Goal: Task Accomplishment & Management: Use online tool/utility

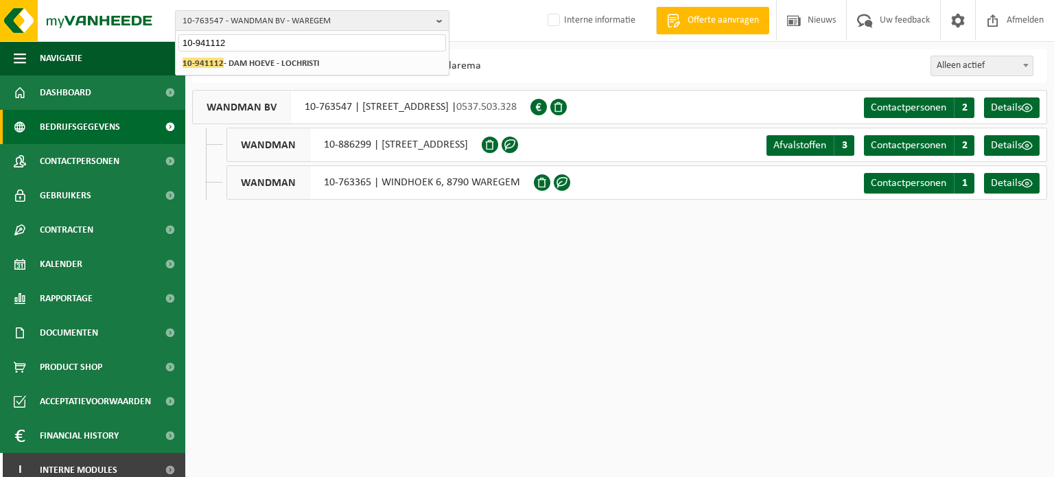
type input "10-941112"
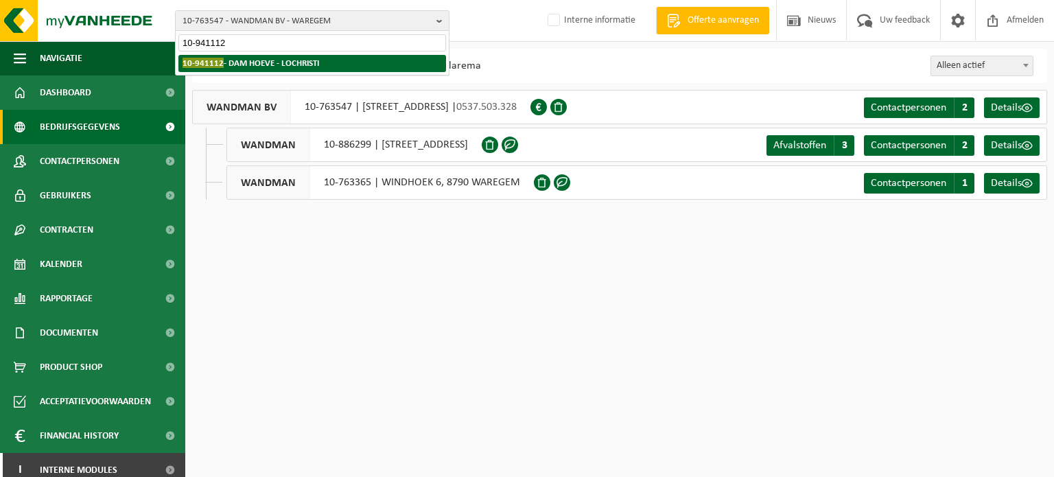
click at [233, 62] on strong "10-941112 - DAM HOEVE - LOCHRISTI" at bounding box center [250, 63] width 137 height 10
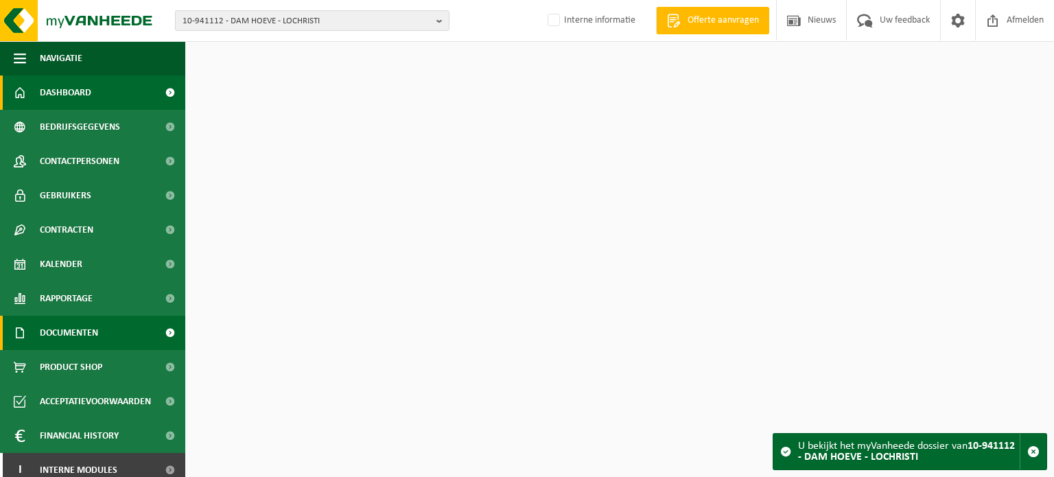
click at [82, 331] on span "Documenten" at bounding box center [69, 333] width 58 height 34
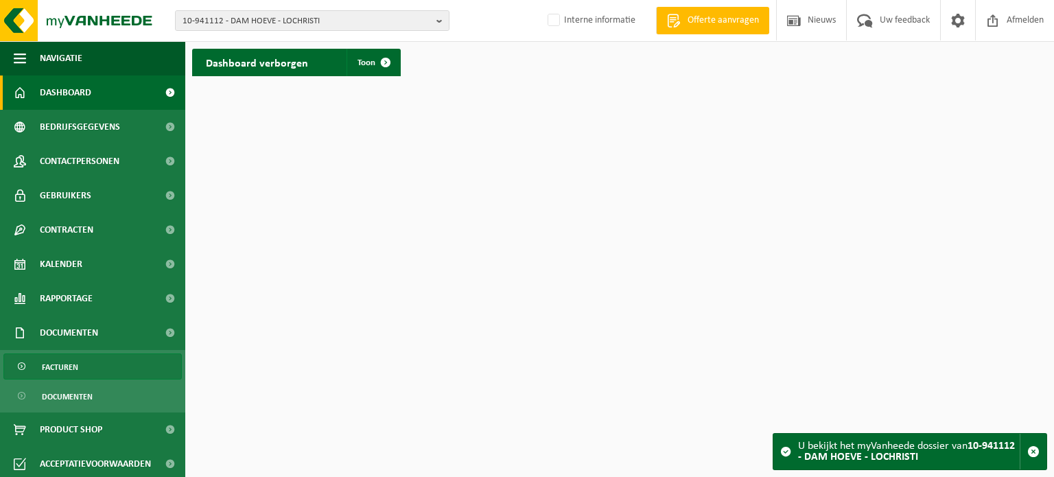
click at [72, 369] on span "Facturen" at bounding box center [60, 367] width 36 height 26
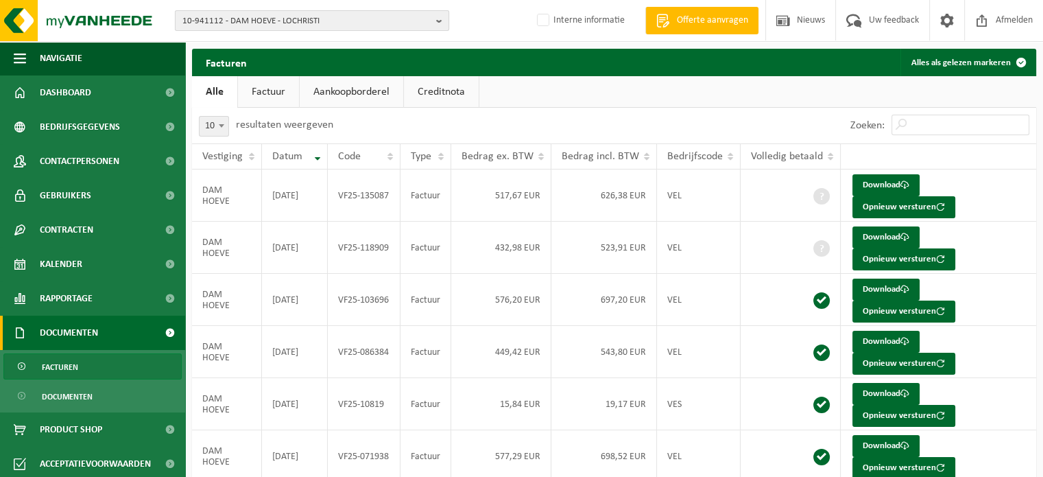
click at [368, 27] on span "10-941112 - DAM HOEVE - LOCHRISTI" at bounding box center [306, 21] width 248 height 21
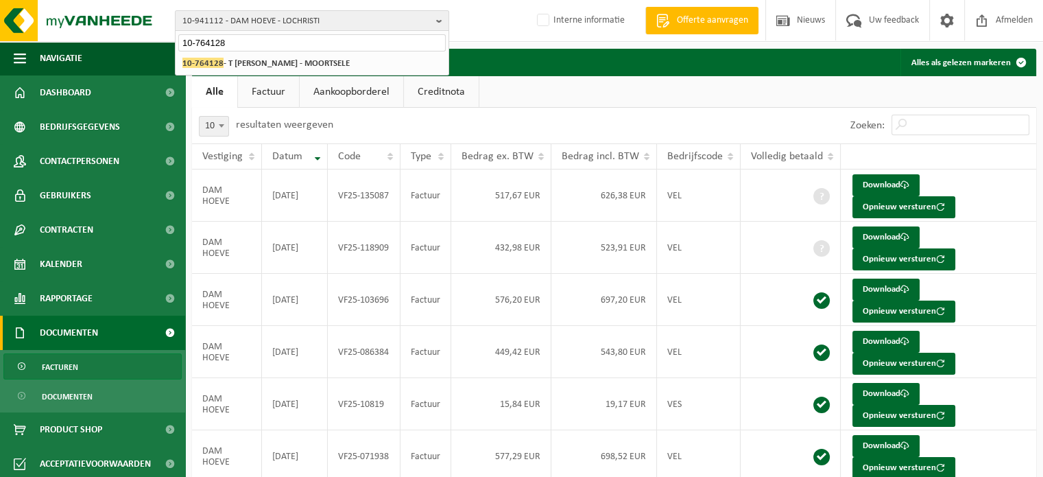
type input "10-764128"
click at [356, 73] on div "10-941112 - DAM HOEVE - LOCHRISTI 10-764128 - T NEERHOF- HAEGEMAN STEFAAN - MOO…" at bounding box center [312, 63] width 273 height 23
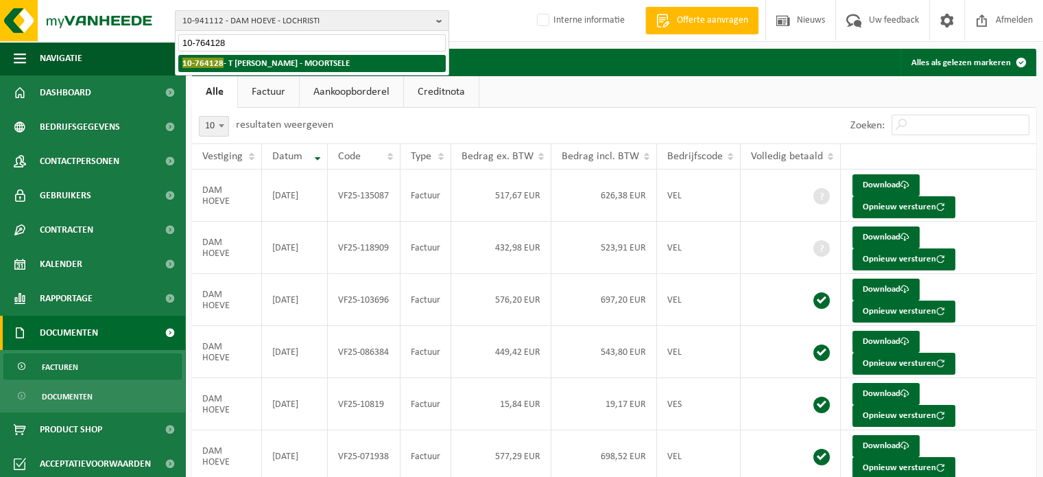
click at [350, 66] on strong "10-764128 - T NEERHOF- HAEGEMAN STEFAAN - MOORTSELE" at bounding box center [265, 63] width 167 height 10
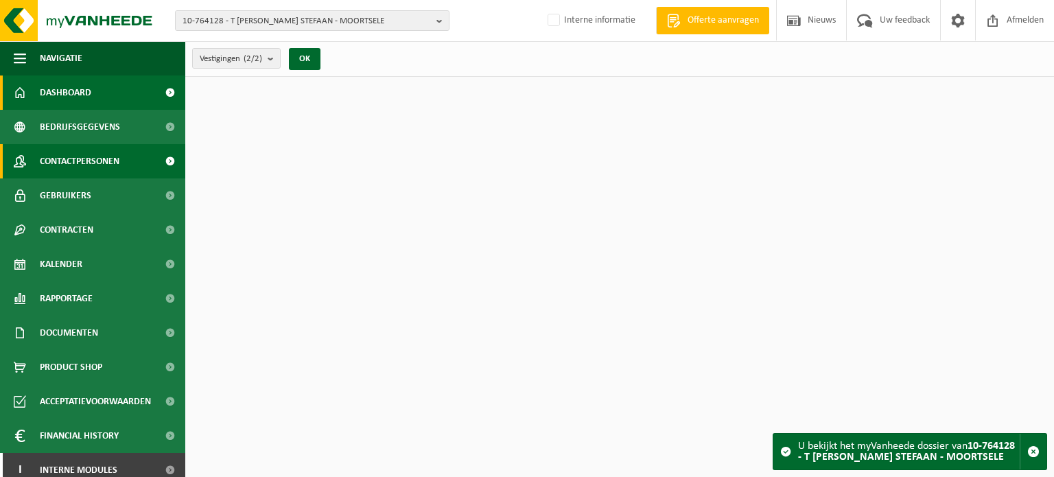
click at [77, 155] on span "Contactpersonen" at bounding box center [80, 161] width 80 height 34
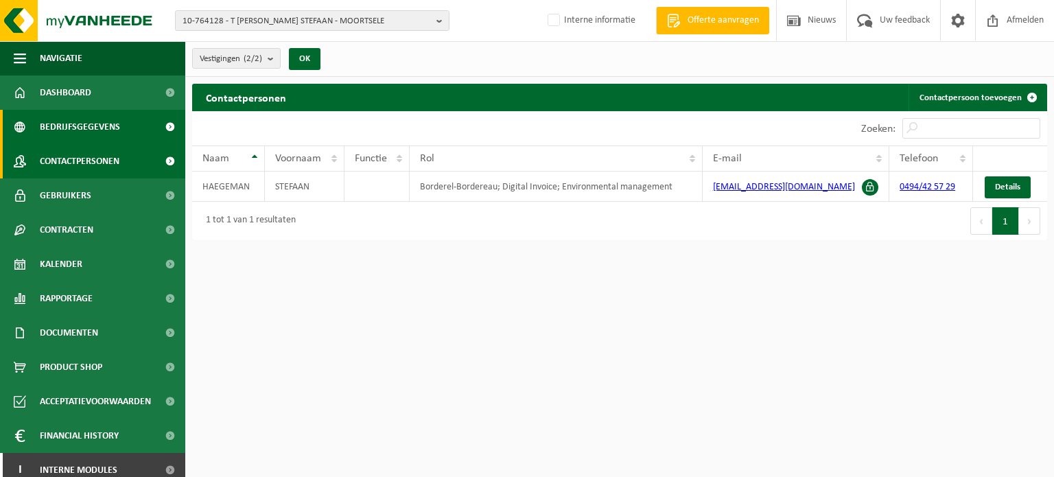
click at [93, 123] on span "Bedrijfsgegevens" at bounding box center [80, 127] width 80 height 34
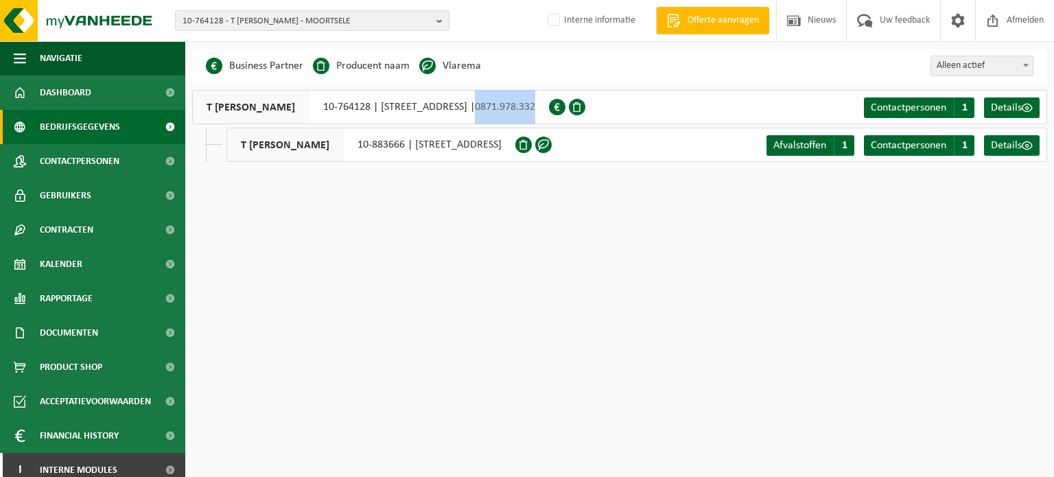
drag, startPoint x: 672, startPoint y: 112, endPoint x: 612, endPoint y: 115, distance: 60.4
click at [549, 115] on div "T NEERHOF- HAEGEMAN STEFAAN 10-764128 | TRAMSTRAAT 1, 9860 MOORTSELE | 0871.978…" at bounding box center [370, 107] width 357 height 34
copy span "0871.978.332"
drag, startPoint x: 381, startPoint y: 109, endPoint x: 438, endPoint y: 112, distance: 57.7
click at [438, 112] on div "T NEERHOF- HAEGEMAN STEFAAN 10-764128 | TRAMSTRAAT 1, 9860 MOORTSELE | 0871.978…" at bounding box center [370, 107] width 357 height 34
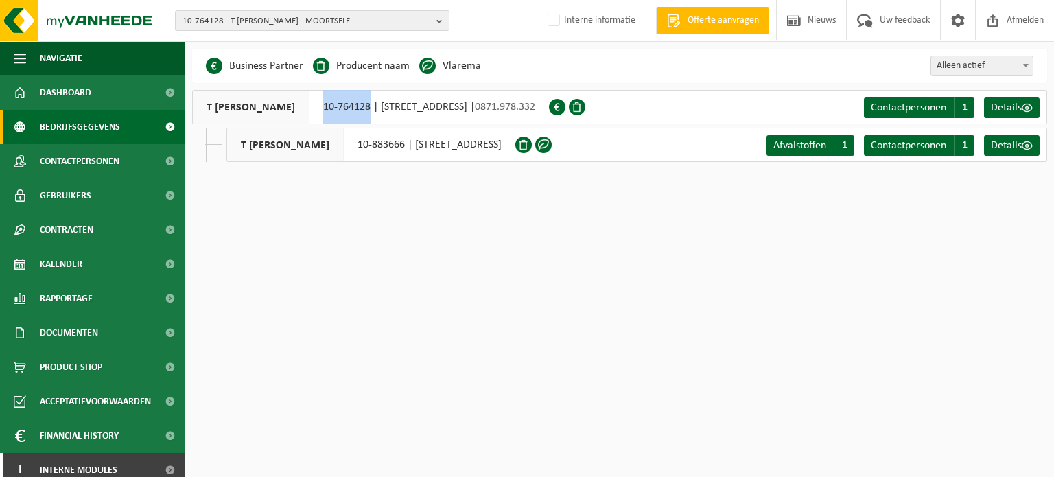
copy div "10-764128"
click at [230, 21] on span "10-764128 - T NEERHOF- HAEGEMAN STEFAAN - MOORTSELE" at bounding box center [306, 21] width 248 height 21
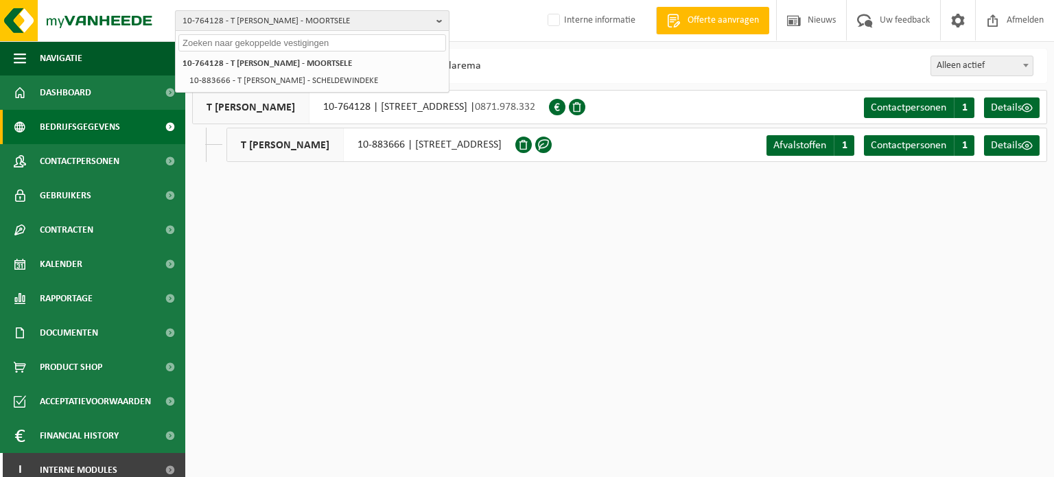
paste input "10-764128"
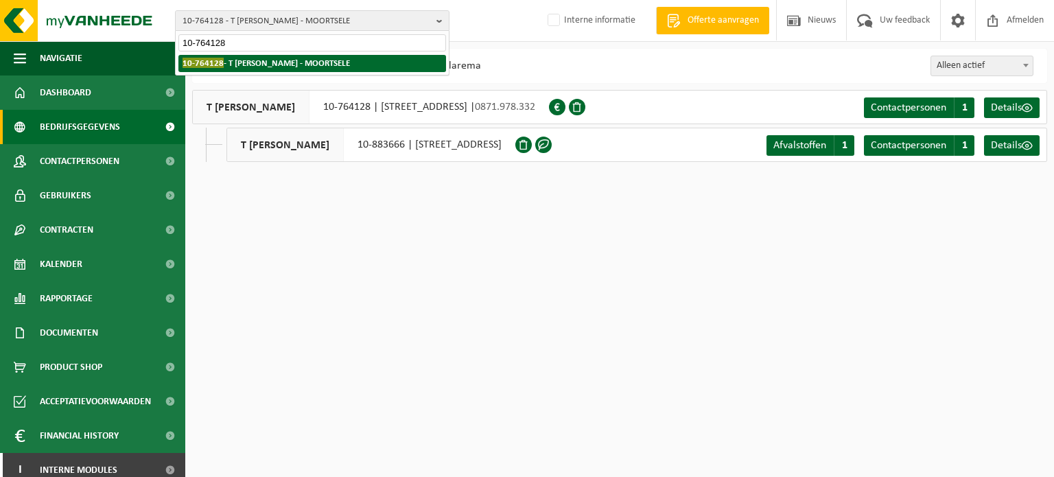
type input "10-764128"
click at [247, 59] on strong "10-764128 - T NEERHOF- HAEGEMAN STEFAAN - MOORTSELE" at bounding box center [265, 63] width 167 height 10
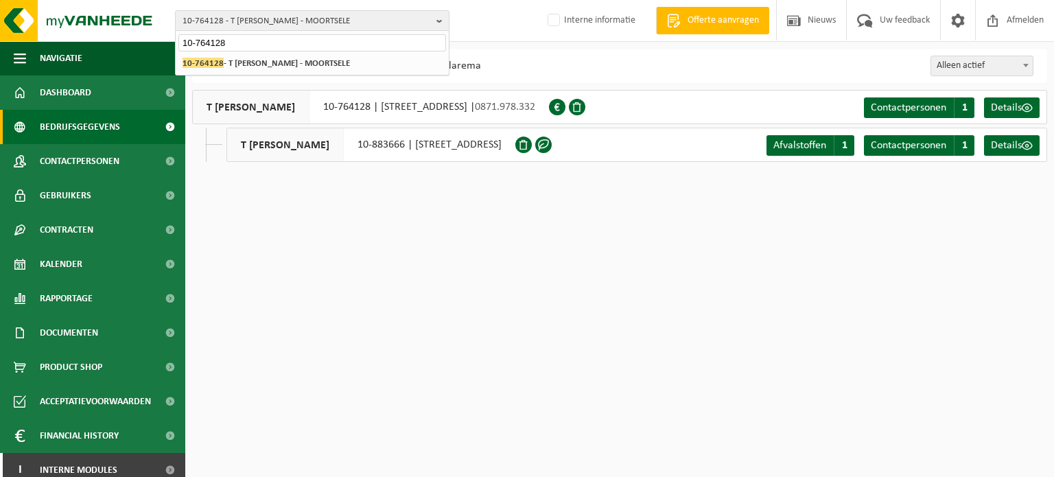
click at [318, 274] on html "10-764128 - T NEERHOF- HAEGEMAN STEFAAN - MOORTSELE 10-764128 10-764128 - T NEE…" at bounding box center [527, 238] width 1054 height 477
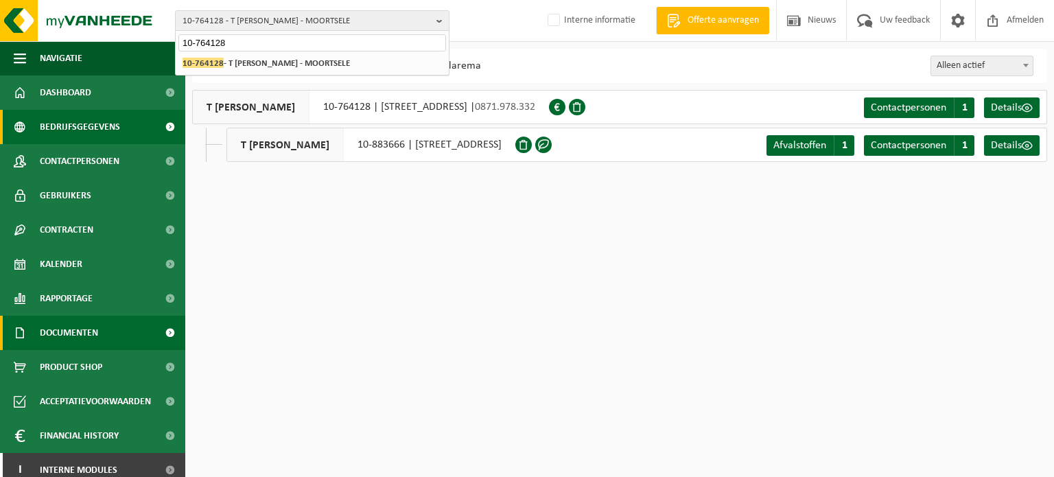
click at [77, 329] on span "Documenten" at bounding box center [69, 333] width 58 height 34
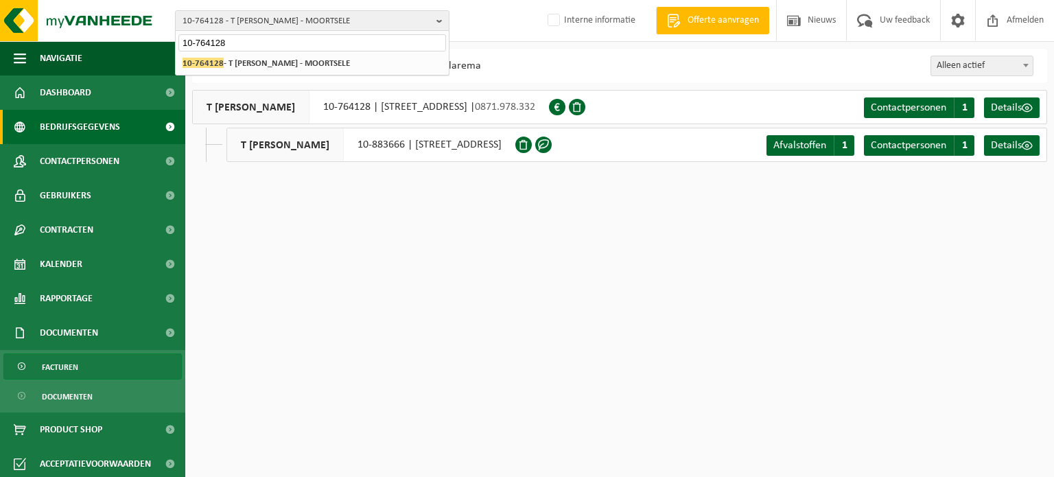
click at [58, 366] on span "Facturen" at bounding box center [60, 367] width 36 height 26
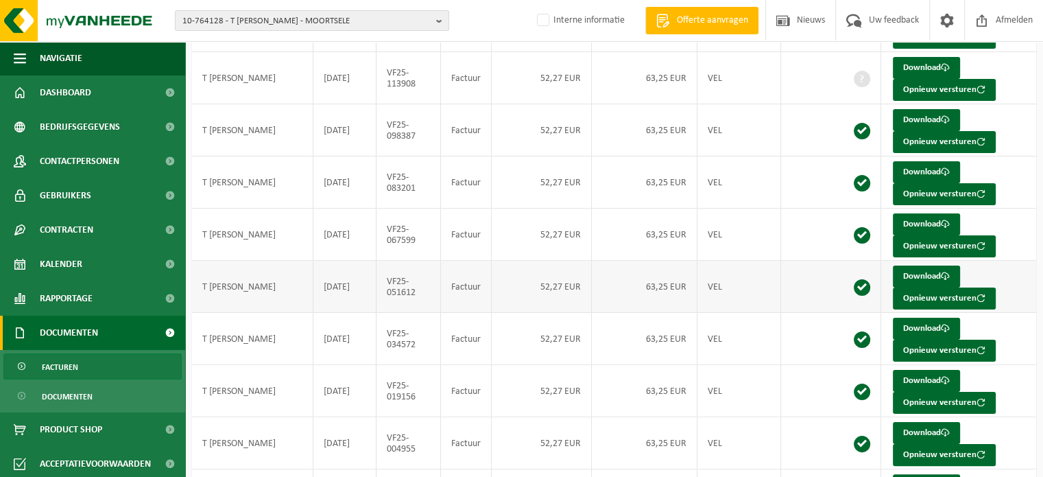
scroll to position [72, 0]
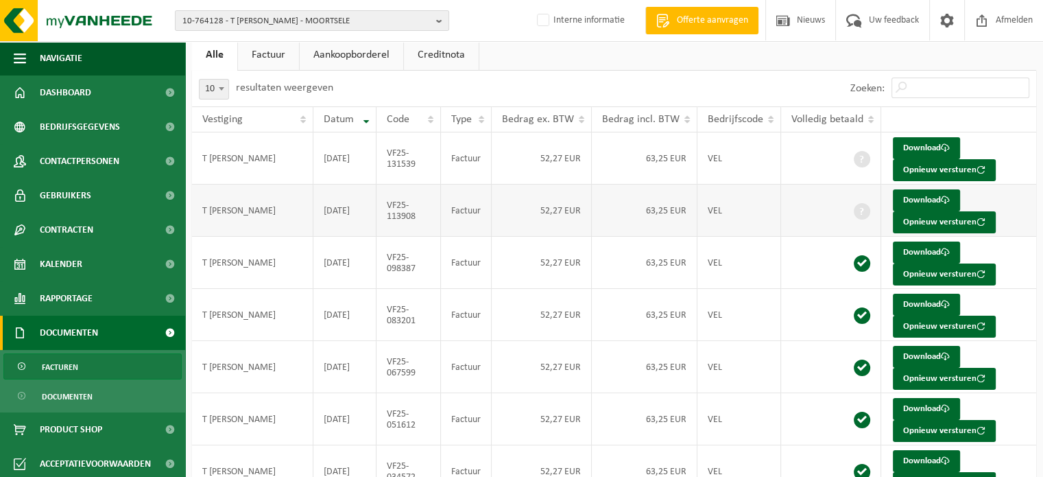
click at [500, 204] on td "52,27 EUR" at bounding box center [542, 211] width 100 height 52
click at [903, 195] on link "Download" at bounding box center [926, 200] width 67 height 22
click at [257, 17] on span "10-764128 - T NEERHOF- HAEGEMAN STEFAAN - MOORTSELE" at bounding box center [306, 21] width 248 height 21
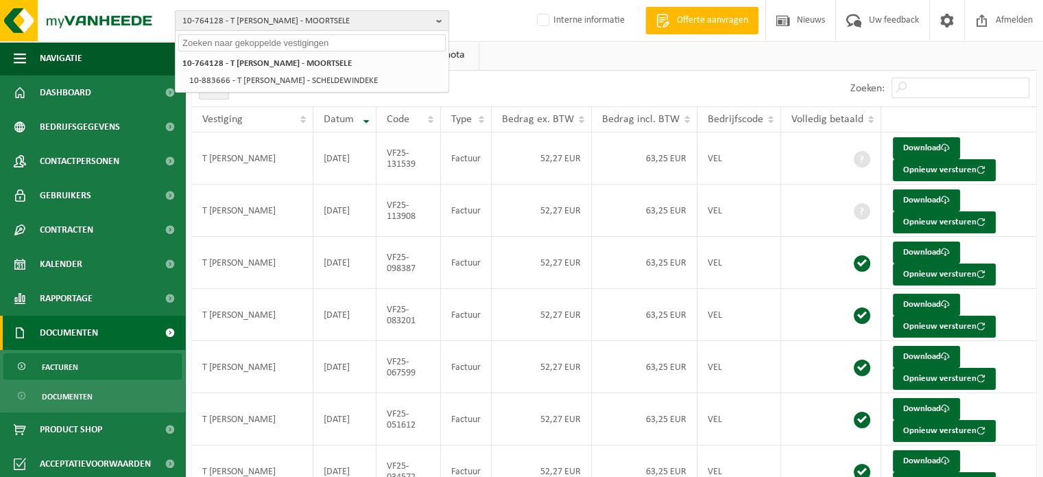
paste input "10-782730"
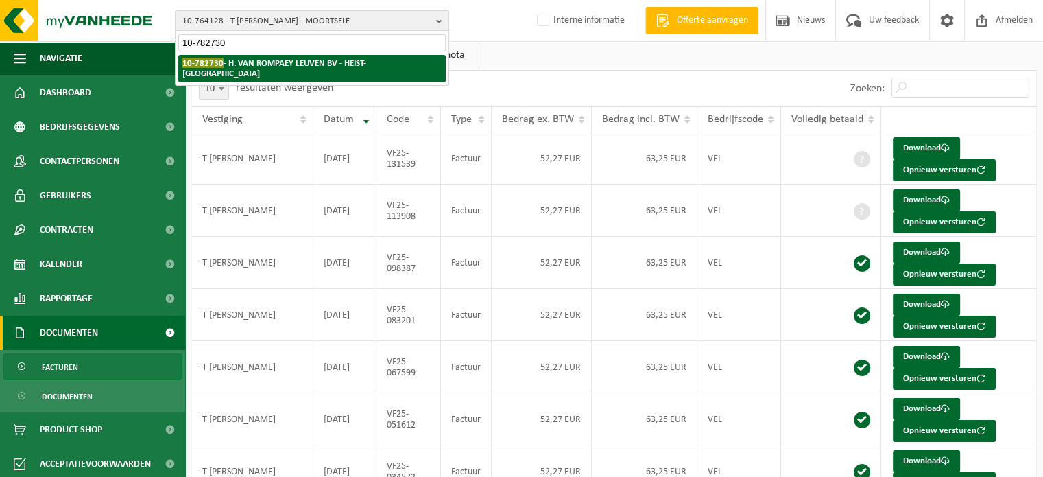
type input "10-782730"
click at [250, 69] on li "10-782730 - H. VAN ROMPAEY LEUVEN BV - HEIST-OP-DEN-BERG" at bounding box center [312, 68] width 268 height 27
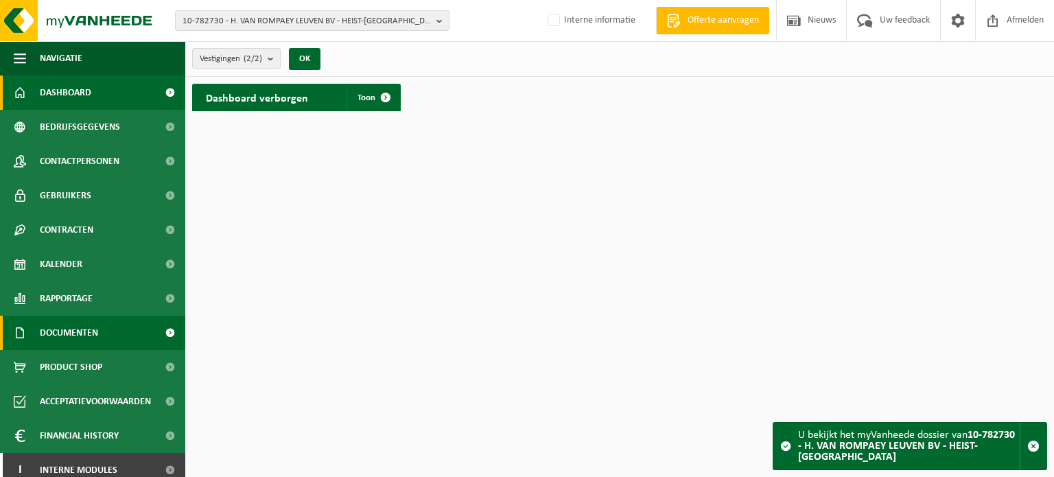
click at [67, 343] on span "Documenten" at bounding box center [69, 333] width 58 height 34
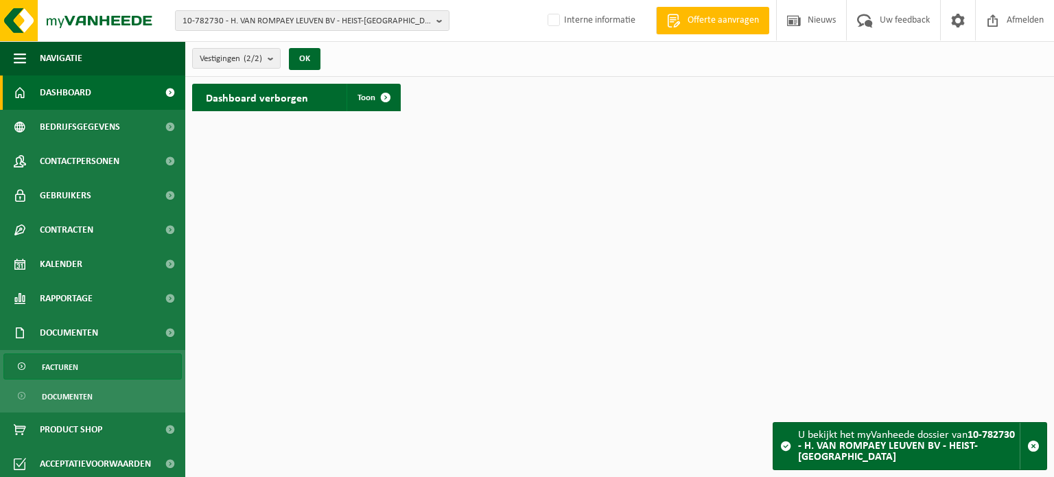
click at [74, 359] on span "Facturen" at bounding box center [60, 367] width 36 height 26
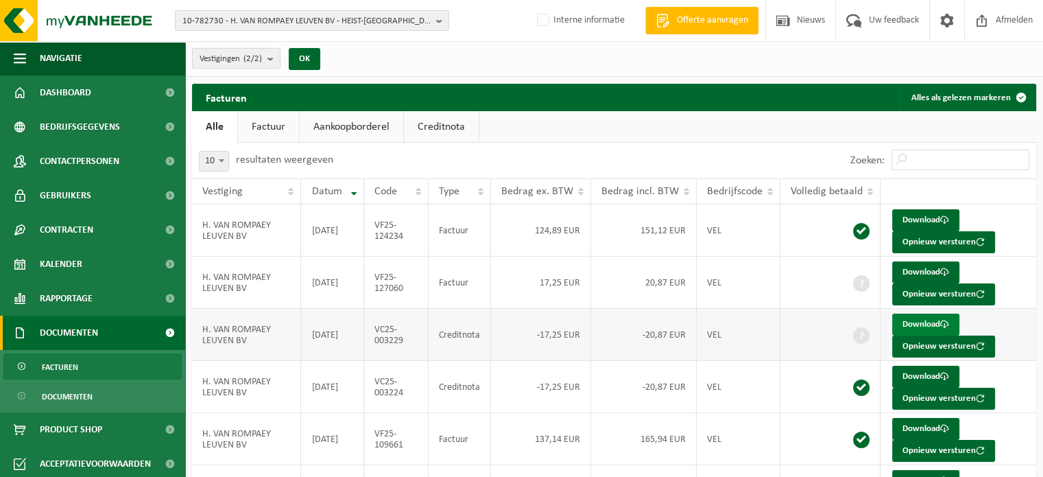
click at [931, 329] on link "Download" at bounding box center [925, 324] width 67 height 22
click at [352, 14] on span "10-782730 - H. VAN ROMPAEY LEUVEN BV - HEIST-OP-DEN-BERG" at bounding box center [306, 21] width 248 height 21
paste input "10-783966"
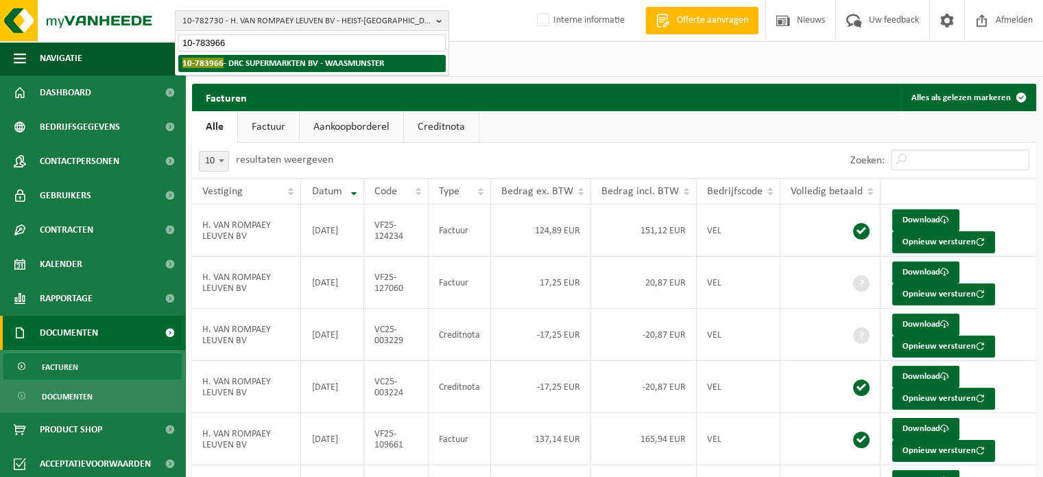
type input "10-783966"
click at [324, 64] on strong "10-783966 - DRC SUPERMARKTEN BV - WAASMUNSTER" at bounding box center [283, 63] width 202 height 10
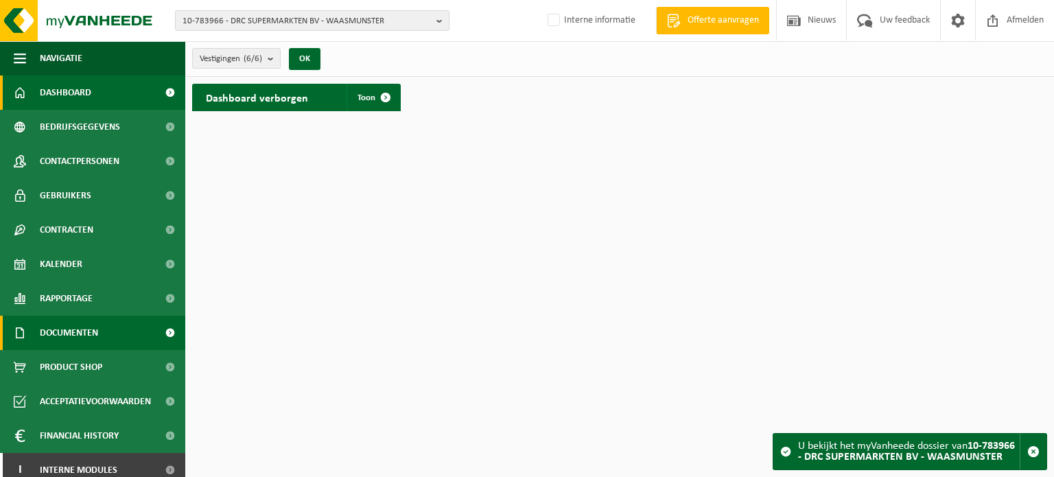
click at [121, 324] on link "Documenten" at bounding box center [92, 333] width 185 height 34
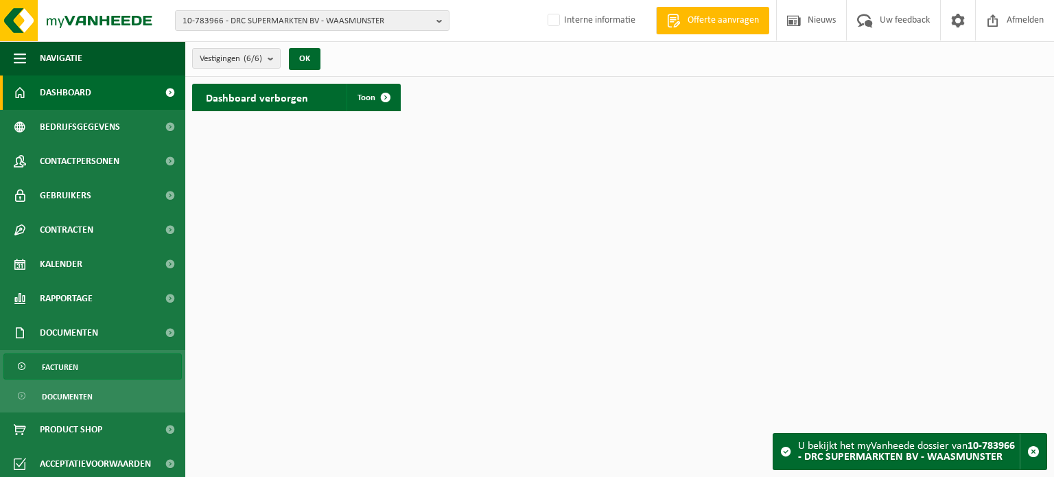
click at [91, 363] on link "Facturen" at bounding box center [92, 366] width 178 height 26
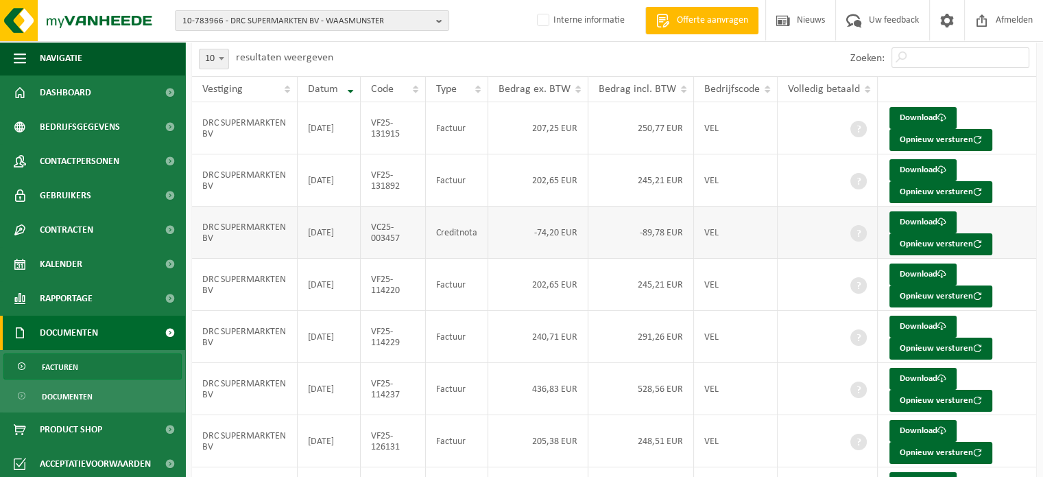
scroll to position [120, 0]
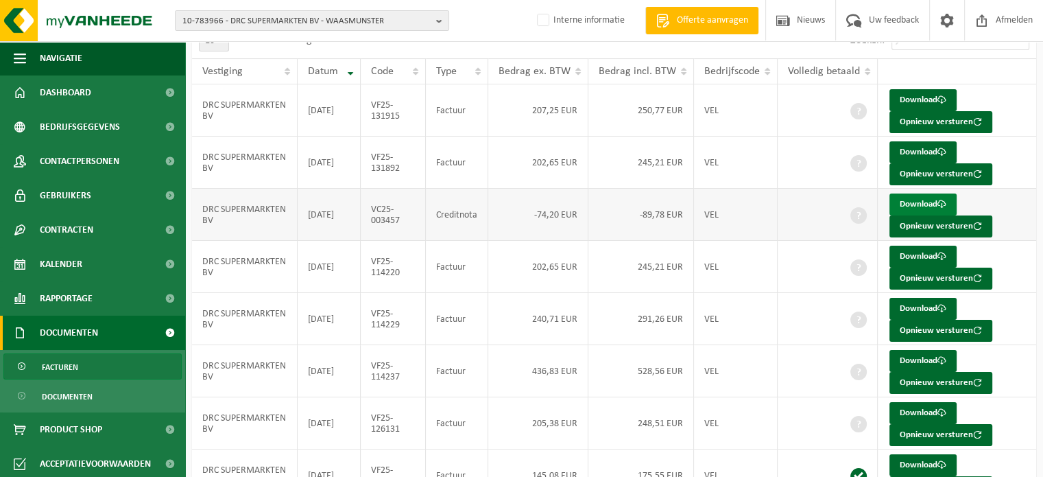
click at [905, 206] on link "Download" at bounding box center [923, 204] width 67 height 22
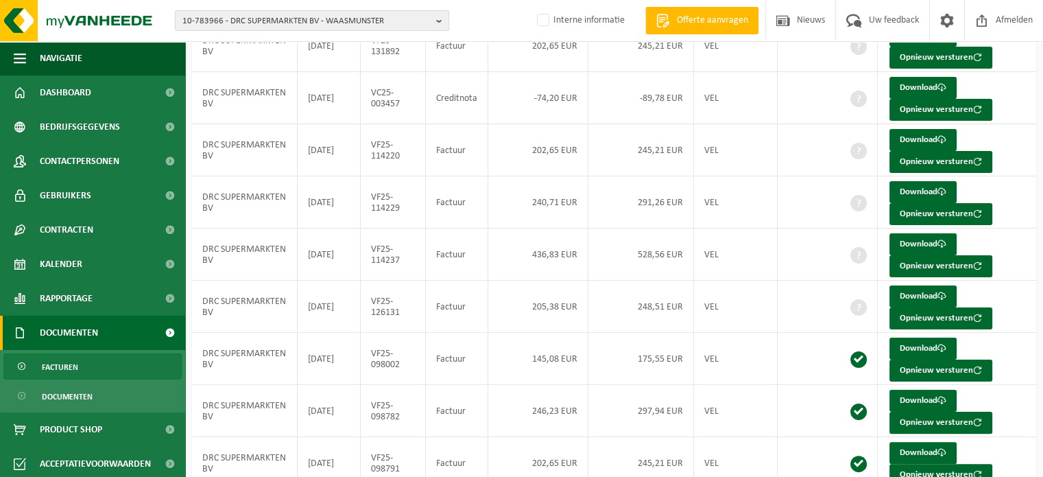
scroll to position [0, 0]
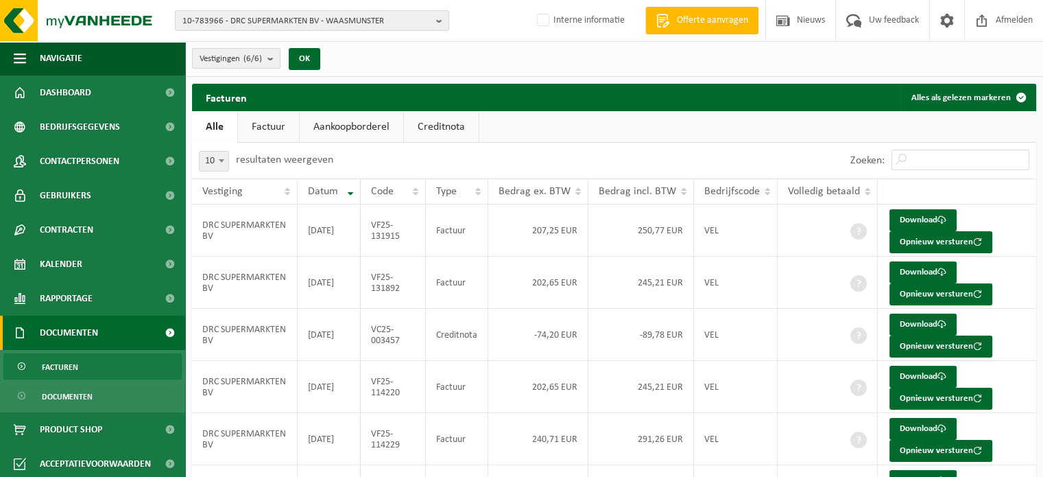
click at [438, 126] on link "Creditnota" at bounding box center [441, 127] width 75 height 32
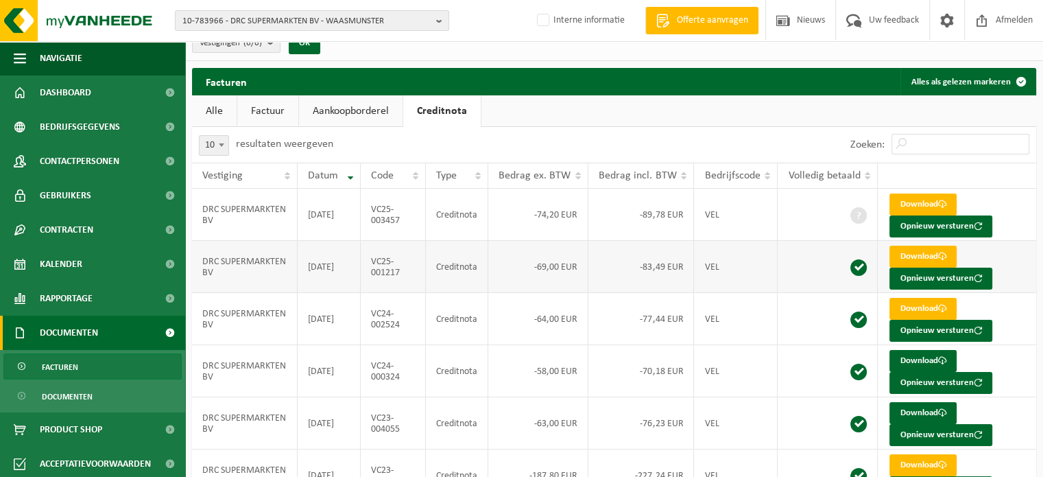
scroll to position [51, 0]
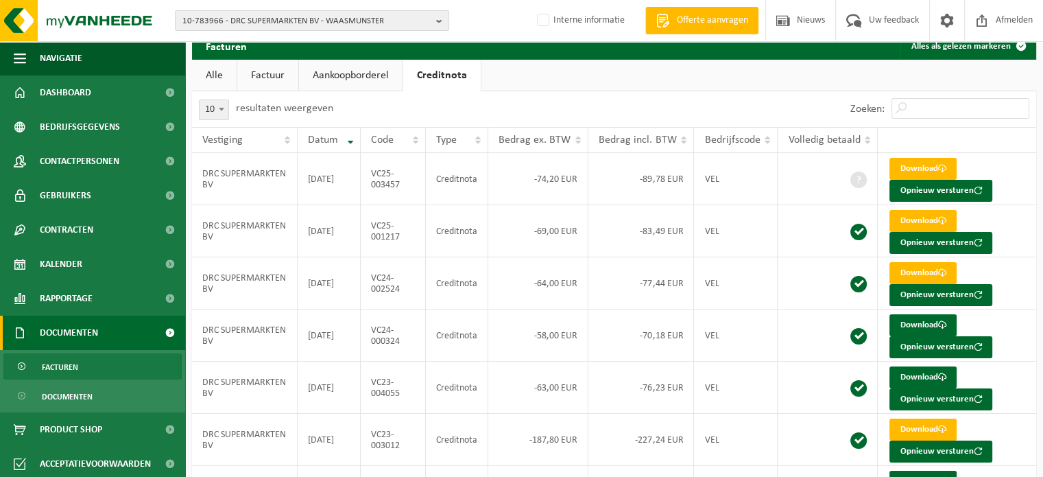
click at [224, 71] on link "Alle" at bounding box center [214, 76] width 45 height 32
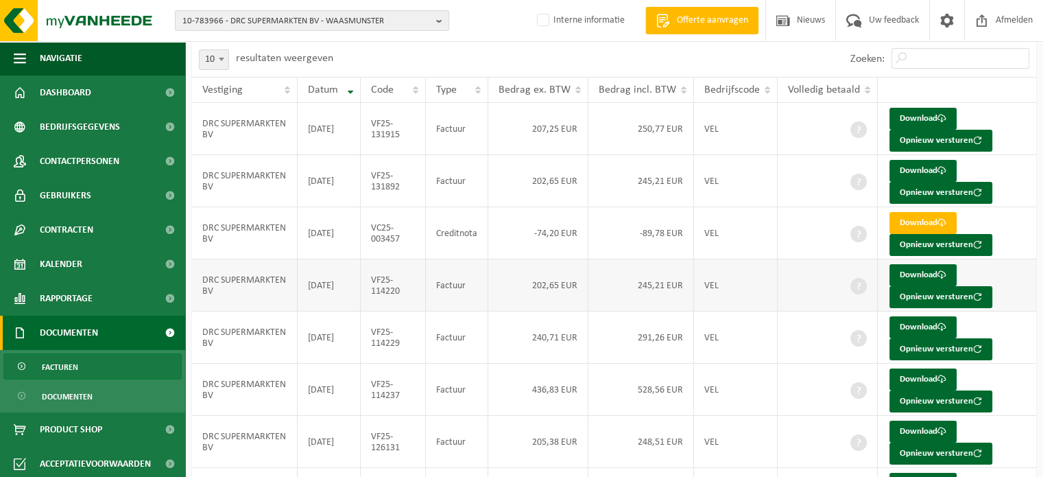
scroll to position [137, 0]
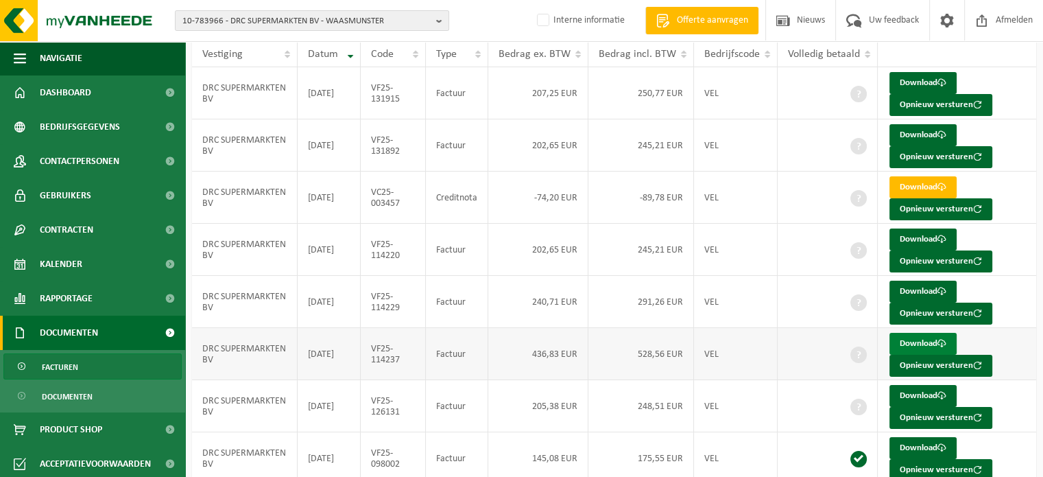
click at [934, 340] on link "Download" at bounding box center [923, 344] width 67 height 22
click at [514, 24] on div "10-783966 - DRC SUPERMARKTEN BV - WAASMUNSTER 10-939042 - RETAIL PARTNERS - SPR…" at bounding box center [521, 21] width 1043 height 42
click at [332, 25] on span "10-783966 - DRC SUPERMARKTEN BV - WAASMUNSTER" at bounding box center [306, 21] width 248 height 21
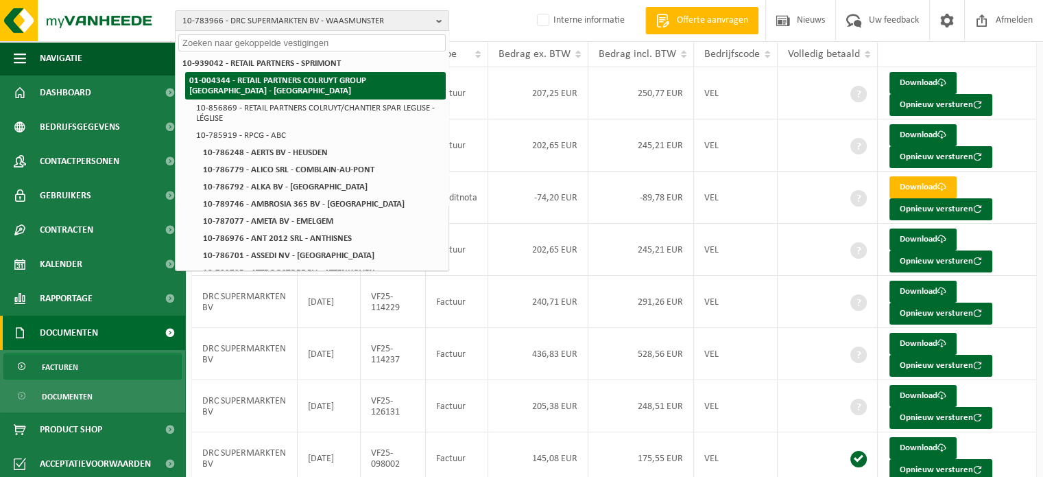
paste input "10-987448"
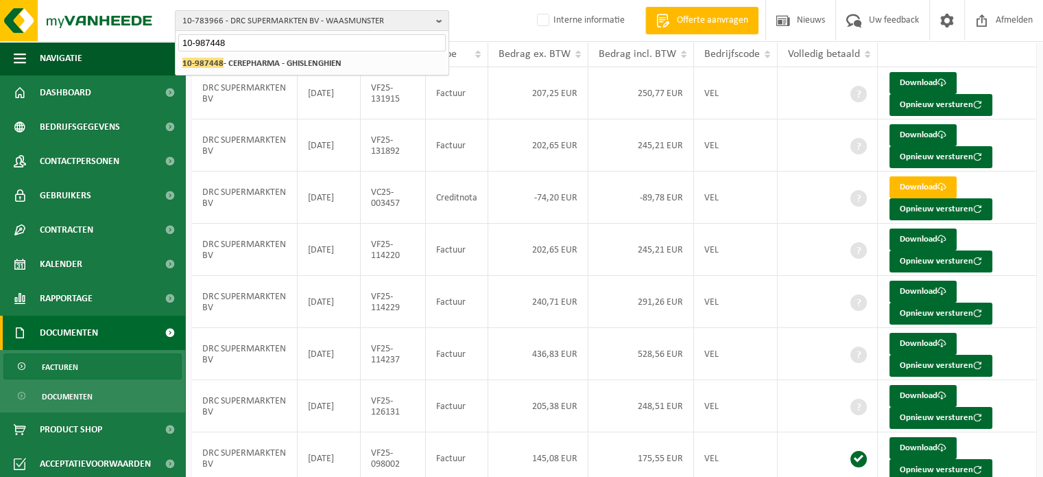
type input "10-987448"
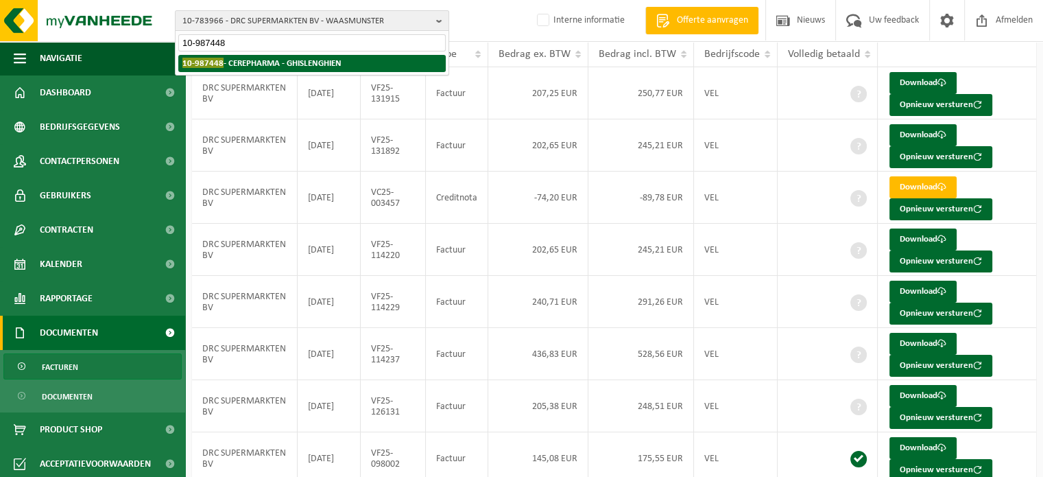
click at [268, 60] on strong "10-987448 - CEREPHARMA - GHISLENGHIEN" at bounding box center [261, 63] width 159 height 10
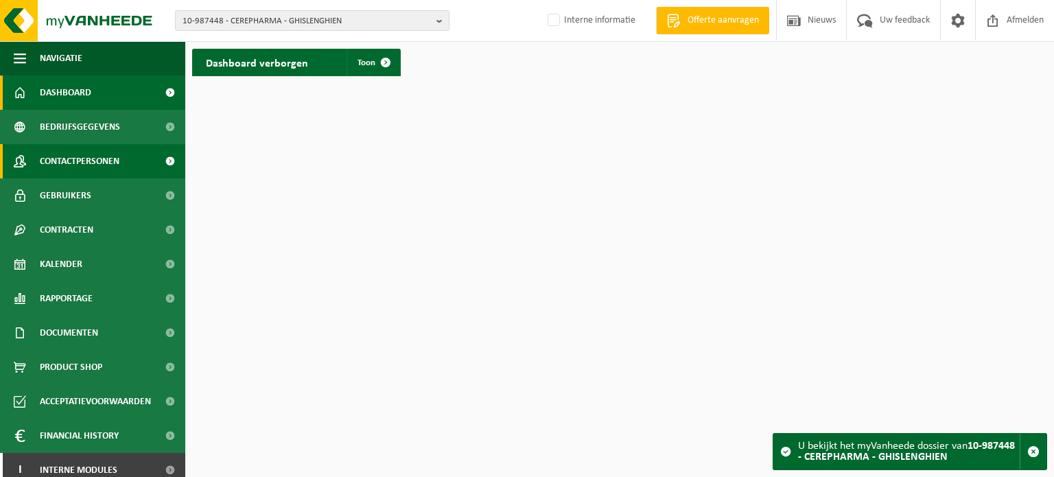
click at [102, 167] on span "Contactpersonen" at bounding box center [80, 161] width 80 height 34
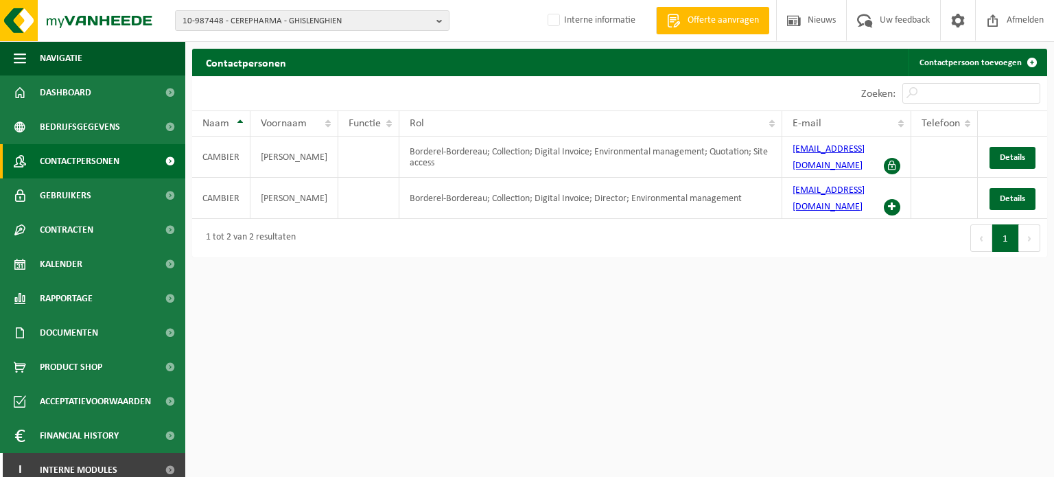
click at [486, 287] on html "10-987448 - CEREPHARMA - GHISLENGHIEN 10-987448 - CEREPHARMA - GHISLENGHIEN Int…" at bounding box center [527, 238] width 1054 height 477
click at [704, 316] on html "10-987448 - CEREPHARMA - GHISLENGHIEN 10-987448 - CEREPHARMA - GHISLENGHIEN Int…" at bounding box center [527, 238] width 1054 height 477
click at [642, 233] on div "Eerste Vorige 1 Volgende Laatste" at bounding box center [832, 238] width 427 height 38
click at [66, 200] on span "Gebruikers" at bounding box center [65, 195] width 51 height 34
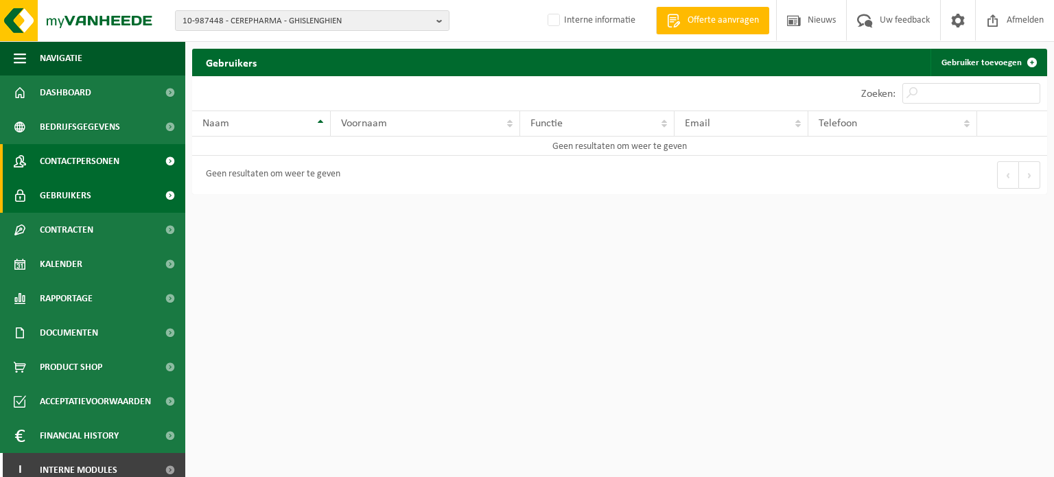
click at [43, 159] on span "Contactpersonen" at bounding box center [80, 161] width 80 height 34
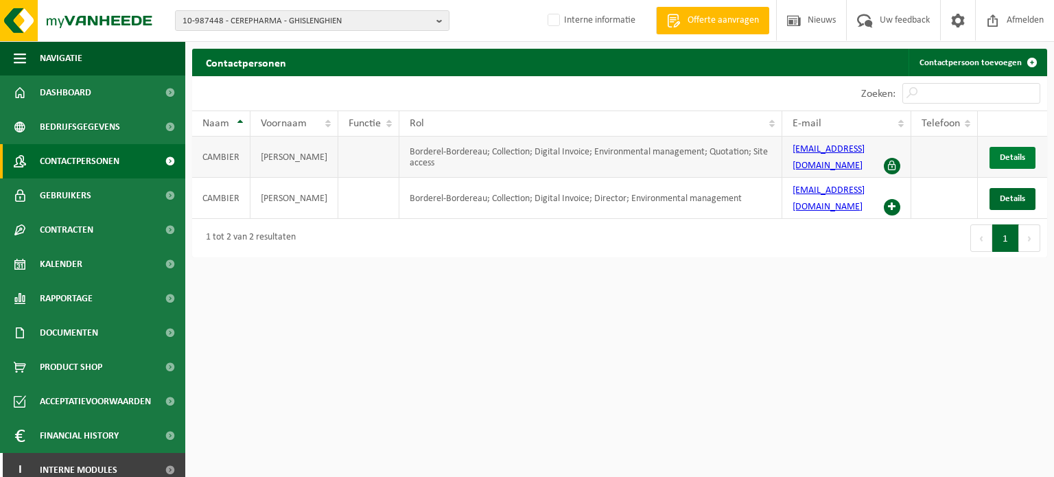
click at [1006, 159] on span "Details" at bounding box center [1011, 157] width 25 height 9
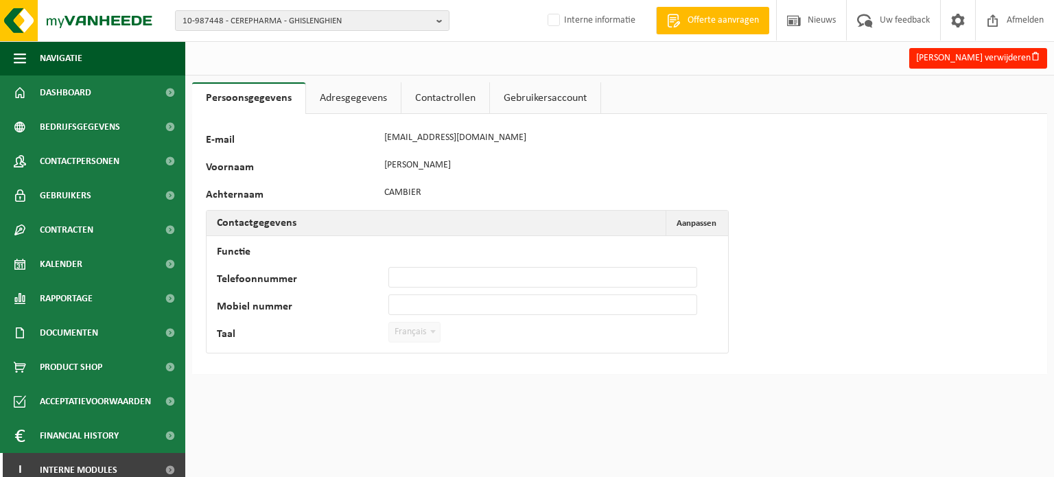
click at [357, 95] on link "Adresgegevens" at bounding box center [353, 98] width 95 height 32
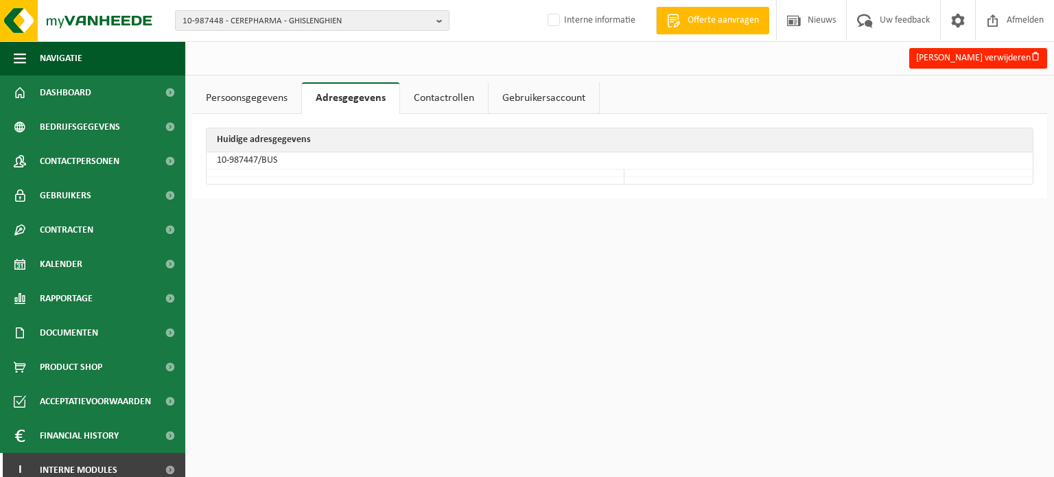
click at [450, 91] on link "Contactrollen" at bounding box center [444, 98] width 88 height 32
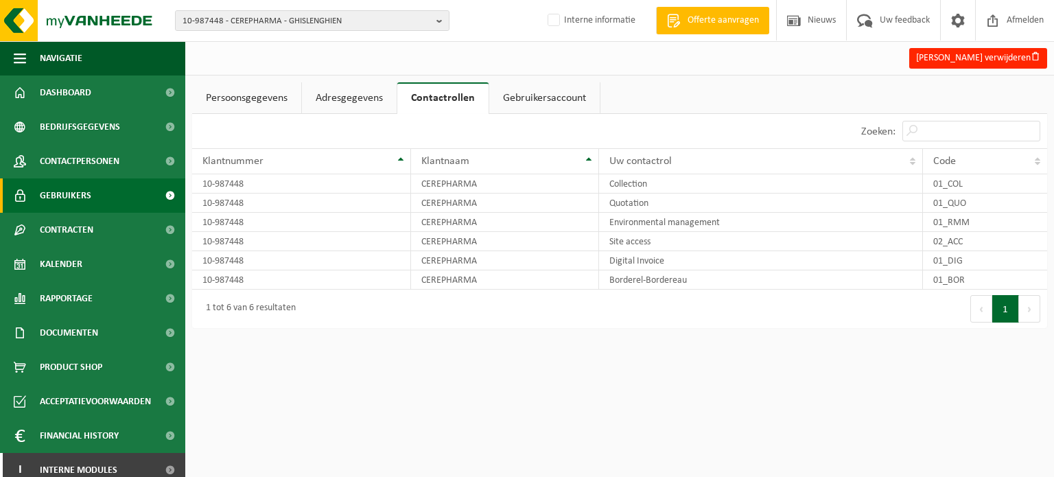
click at [55, 191] on span "Gebruikers" at bounding box center [65, 195] width 51 height 34
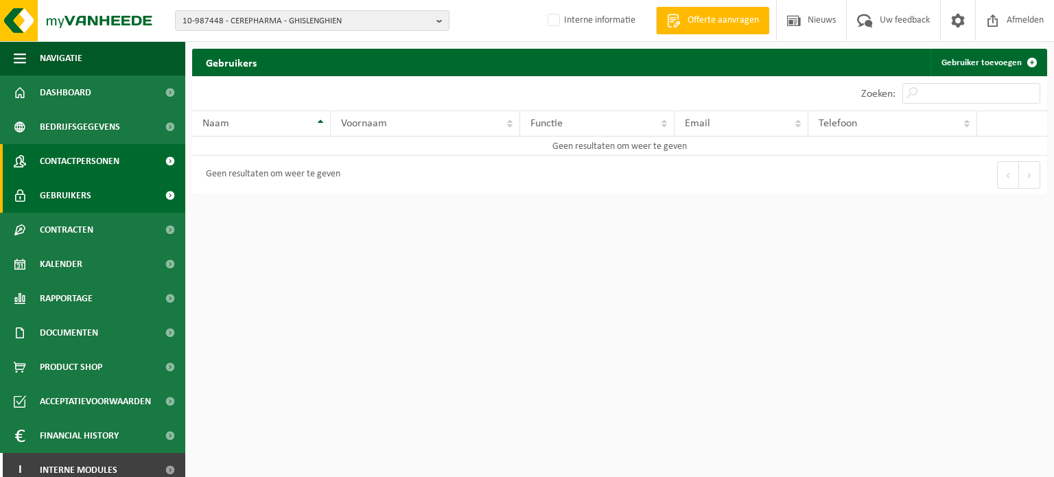
click at [71, 160] on span "Contactpersonen" at bounding box center [80, 161] width 80 height 34
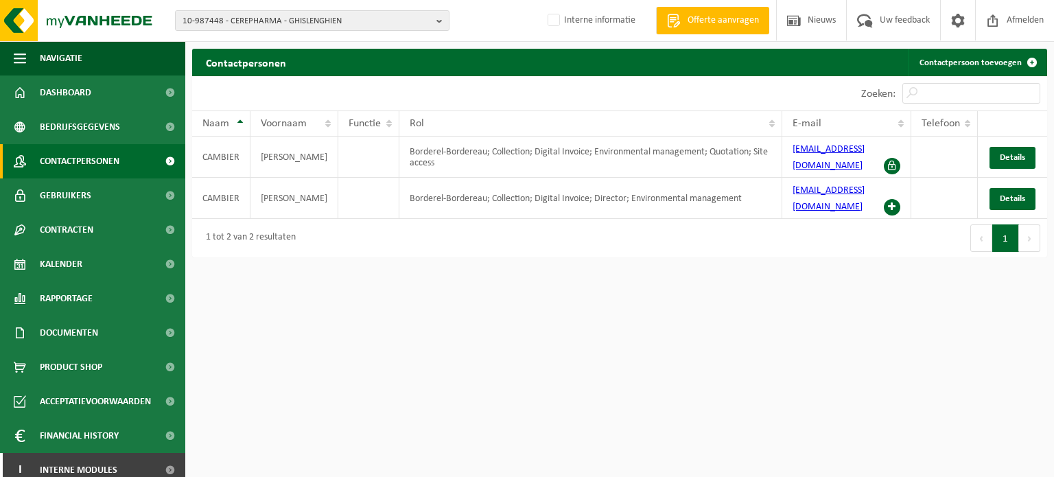
click at [772, 355] on html "10-987448 - CEREPHARMA - GHISLENGHIEN 10-987448 - CEREPHARMA - GHISLENGHIEN Int…" at bounding box center [527, 238] width 1054 height 477
click at [1022, 201] on span "Details" at bounding box center [1011, 198] width 25 height 9
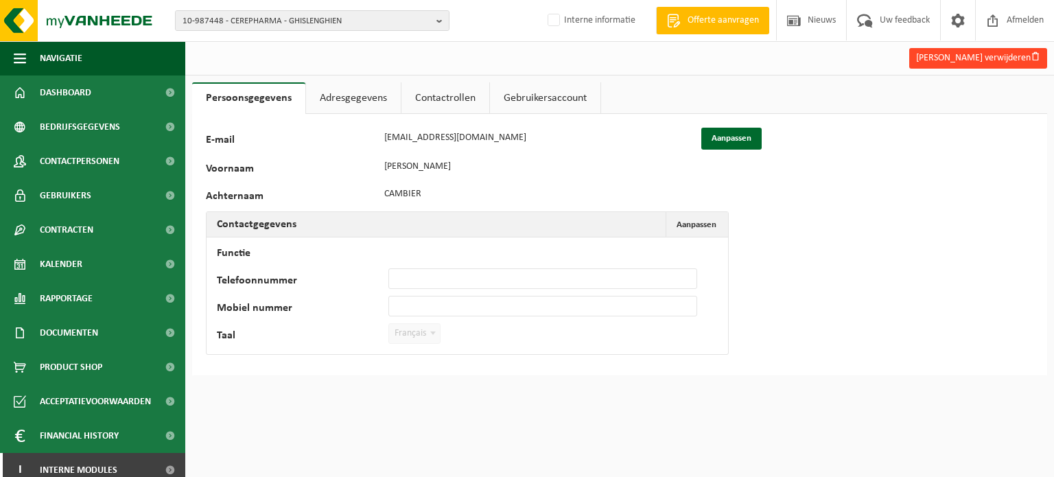
click at [940, 58] on button "[PERSON_NAME] verwijderen" at bounding box center [978, 58] width 138 height 21
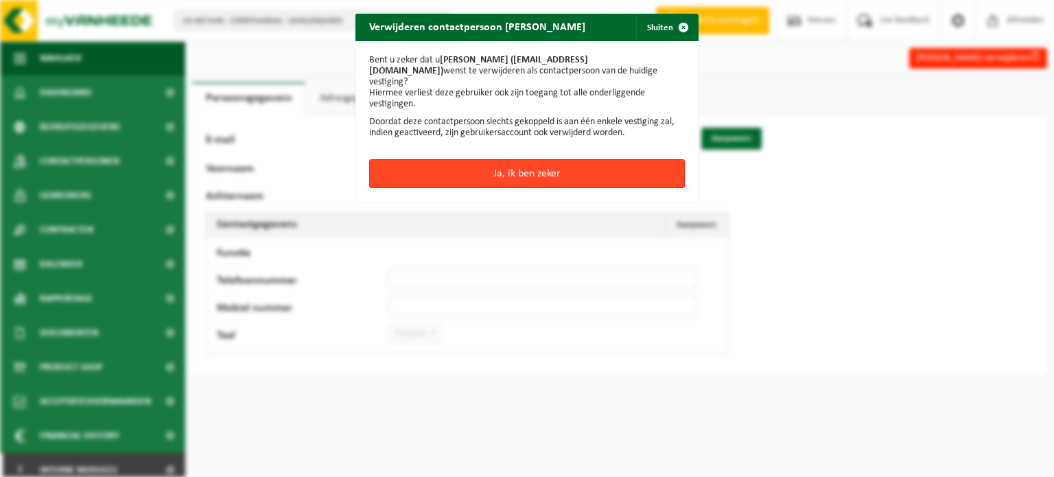
click at [461, 159] on button "Ja, ik ben zeker" at bounding box center [527, 173] width 316 height 29
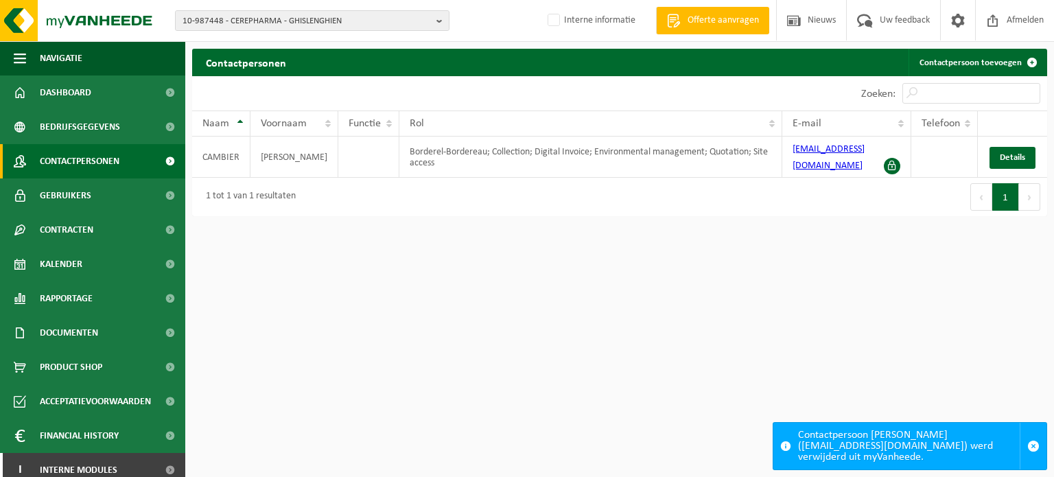
click at [396, 216] on div "Contactpersonen Contactpersoon toevoegen Even geduld. Door de grote hoeveelheid…" at bounding box center [619, 136] width 868 height 174
click at [396, 191] on div "1 tot 1 van 1 resultaten" at bounding box center [405, 197] width 427 height 38
drag, startPoint x: 750, startPoint y: 183, endPoint x: 749, endPoint y: 190, distance: 6.9
click at [749, 190] on div "Eerste Vorige 1 Volgende Laatste" at bounding box center [832, 197] width 427 height 38
click at [365, 168] on td at bounding box center [368, 157] width 61 height 41
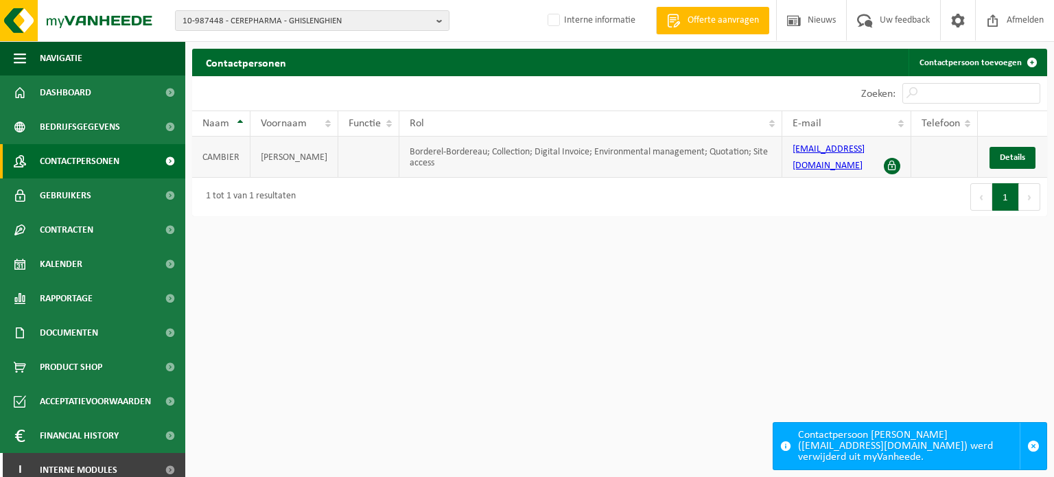
click at [412, 152] on td "Borderel-Bordereau; Collection; Digital Invoice; Environmental management; Quot…" at bounding box center [590, 157] width 383 height 41
drag, startPoint x: 884, startPoint y: 147, endPoint x: 790, endPoint y: 155, distance: 93.6
click at [790, 155] on td "[EMAIL_ADDRESS][DOMAIN_NAME]" at bounding box center [846, 157] width 129 height 41
copy link "[EMAIL_ADDRESS][DOMAIN_NAME]"
drag, startPoint x: 296, startPoint y: 307, endPoint x: 276, endPoint y: 309, distance: 20.1
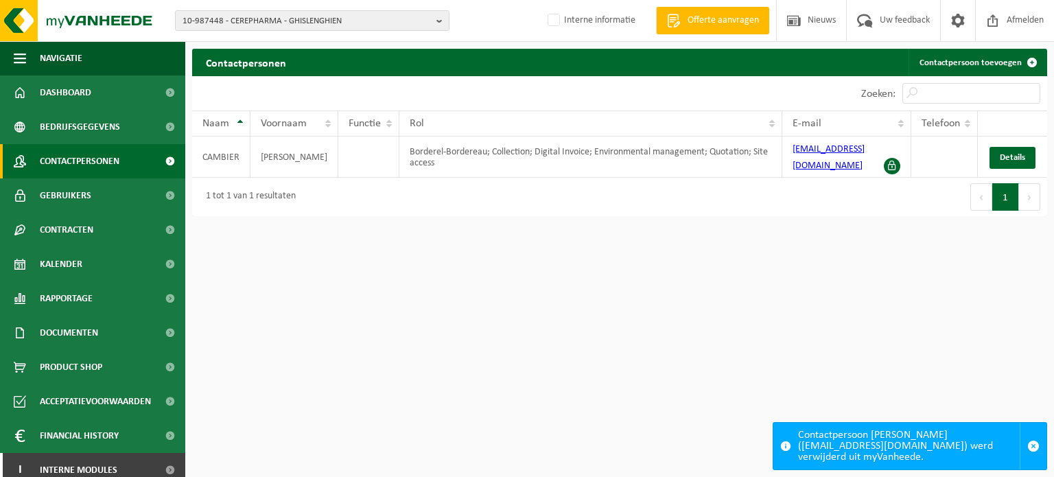
click at [291, 315] on html "10-987448 - CEREPHARMA - GHISLENGHIEN 10-987448 - CEREPHARMA - GHISLENGHIEN Int…" at bounding box center [527, 238] width 1054 height 477
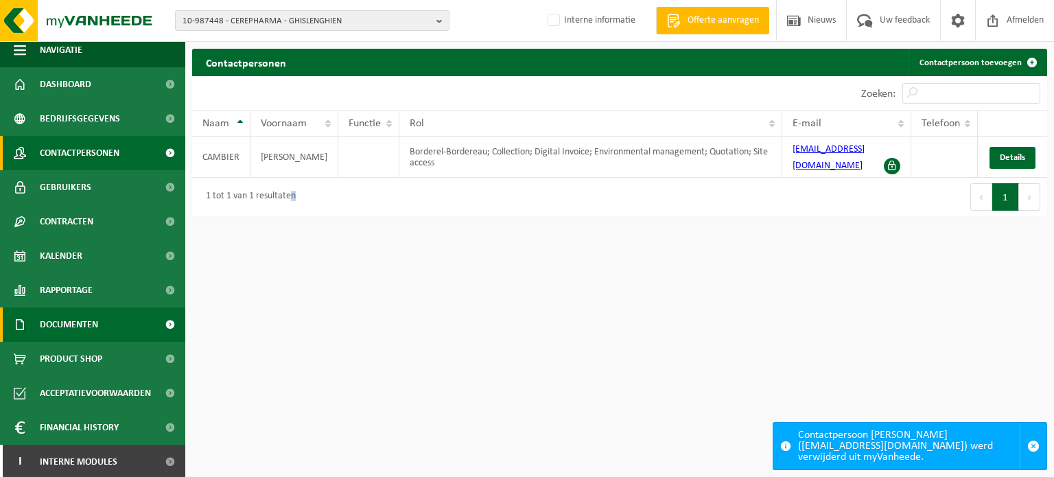
scroll to position [10, 0]
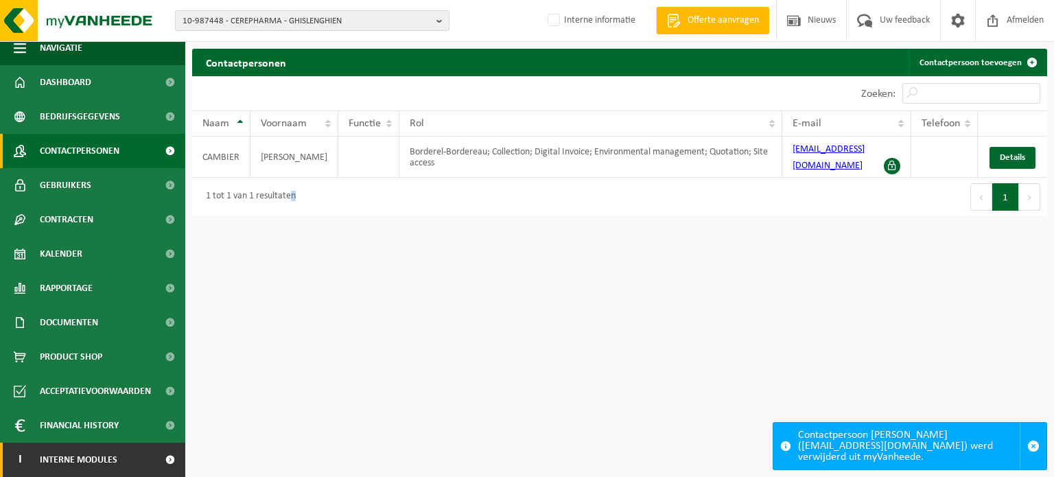
click at [113, 463] on span "Interne modules" at bounding box center [79, 459] width 78 height 34
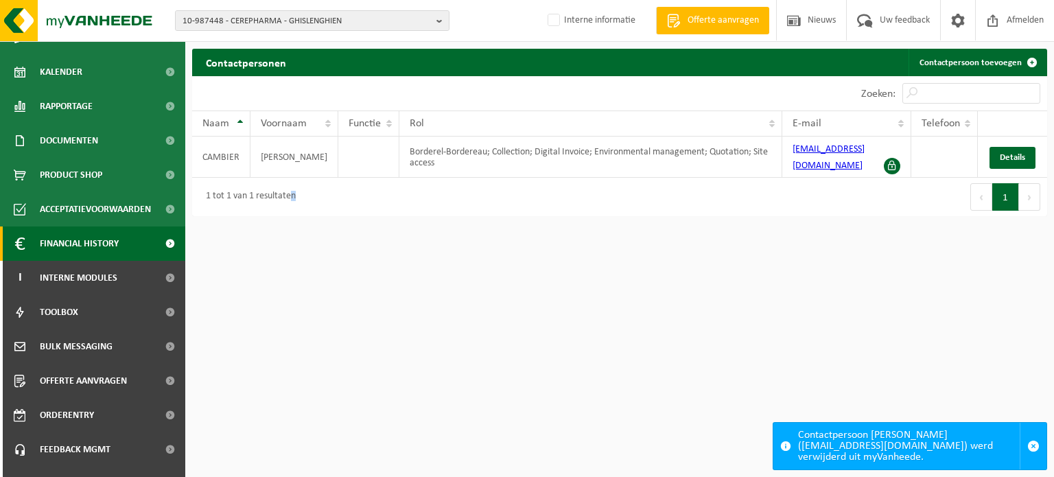
scroll to position [216, 0]
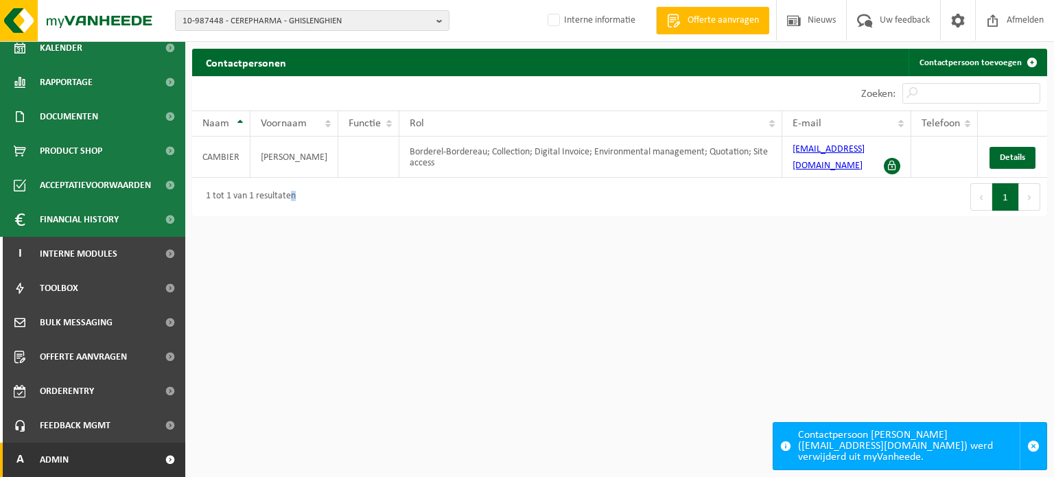
click at [78, 462] on link "A Admin" at bounding box center [92, 459] width 185 height 34
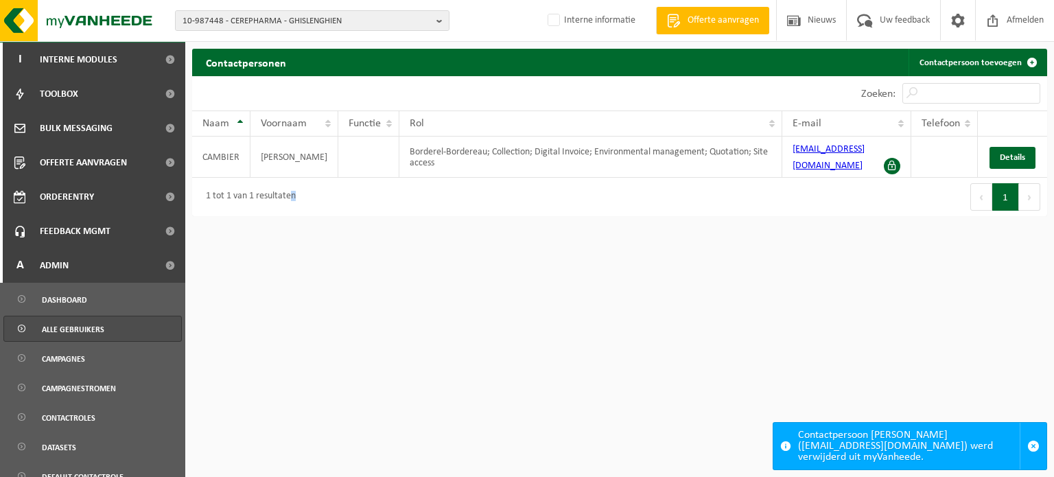
scroll to position [400, 0]
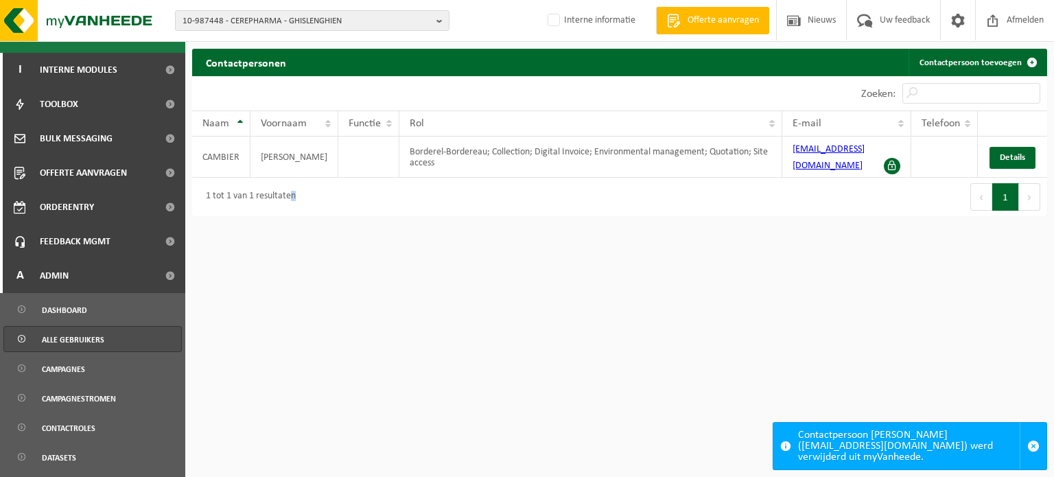
click at [139, 340] on link "Alle gebruikers" at bounding box center [92, 339] width 178 height 26
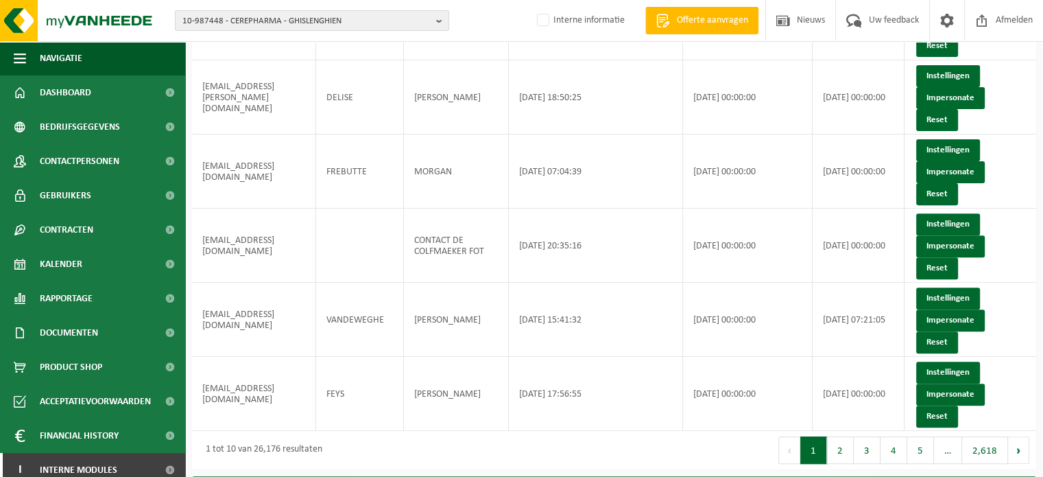
scroll to position [463, 0]
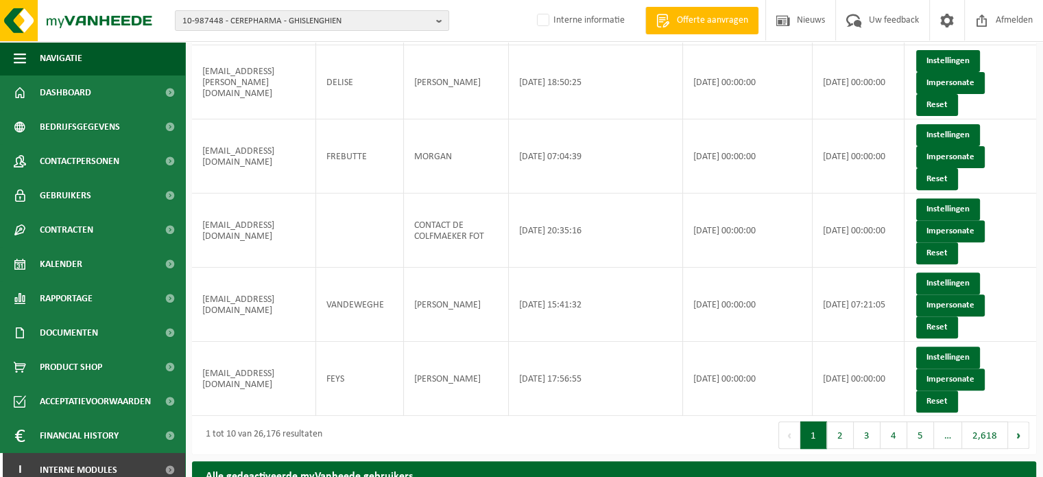
paste input "[EMAIL_ADDRESS][DOMAIN_NAME]"
drag, startPoint x: 972, startPoint y: 284, endPoint x: 779, endPoint y: 274, distance: 193.7
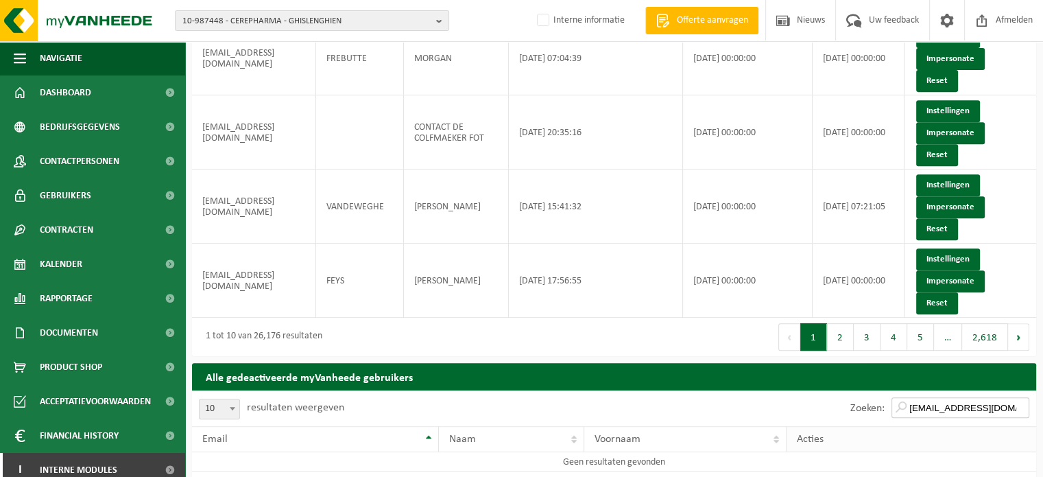
scroll to position [583, 0]
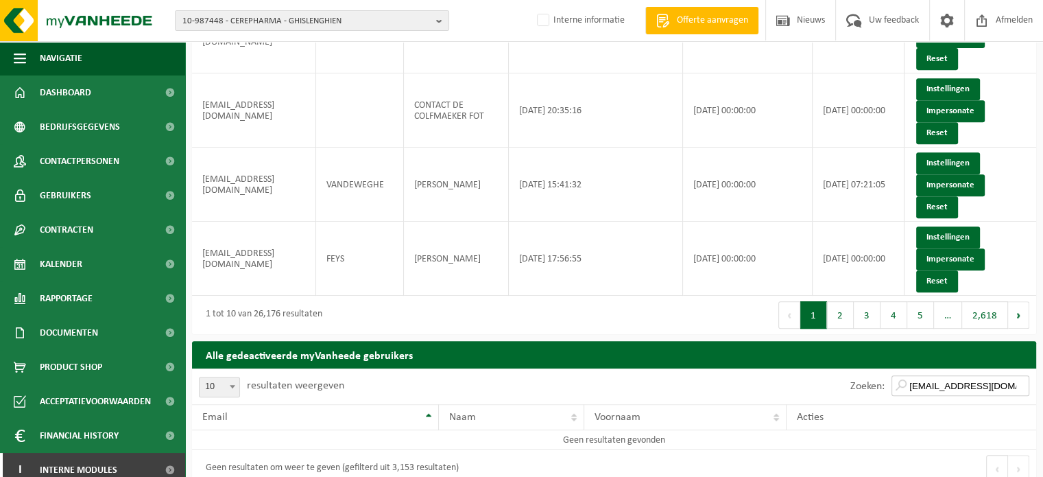
click at [1006, 375] on input "[EMAIL_ADDRESS][DOMAIN_NAME]" at bounding box center [961, 385] width 138 height 21
drag, startPoint x: 1011, startPoint y: 167, endPoint x: 773, endPoint y: 165, distance: 238.0
click at [773, 368] on div "Zoeken: info@cerepharma.com" at bounding box center [826, 386] width 423 height 36
type input "info@cerepharma.com"
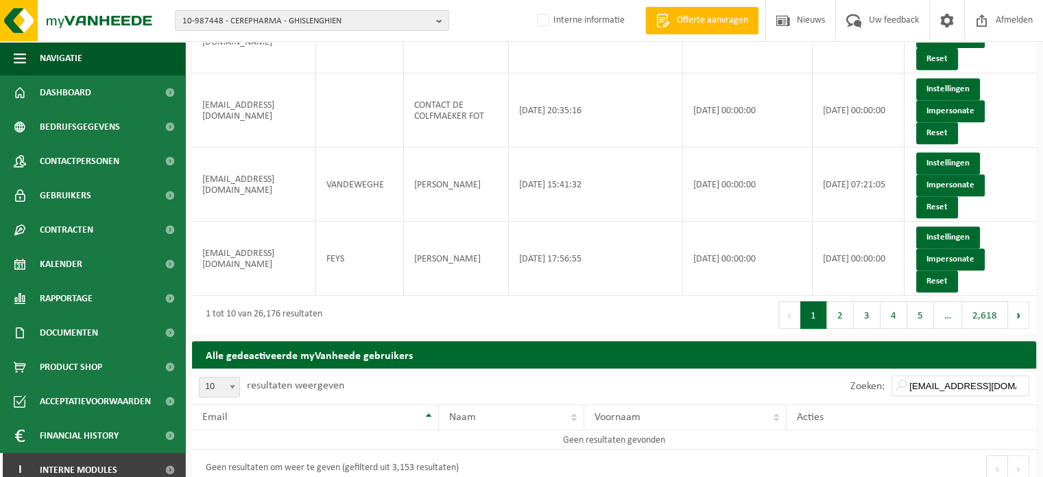
paste input "info@cerepharma.com"
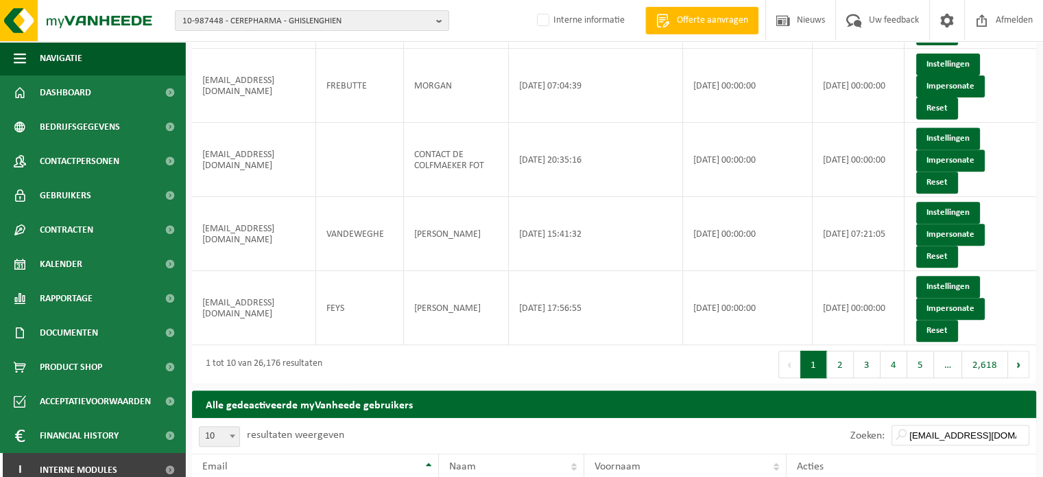
drag, startPoint x: 1012, startPoint y: 364, endPoint x: 637, endPoint y: 367, distance: 375.9
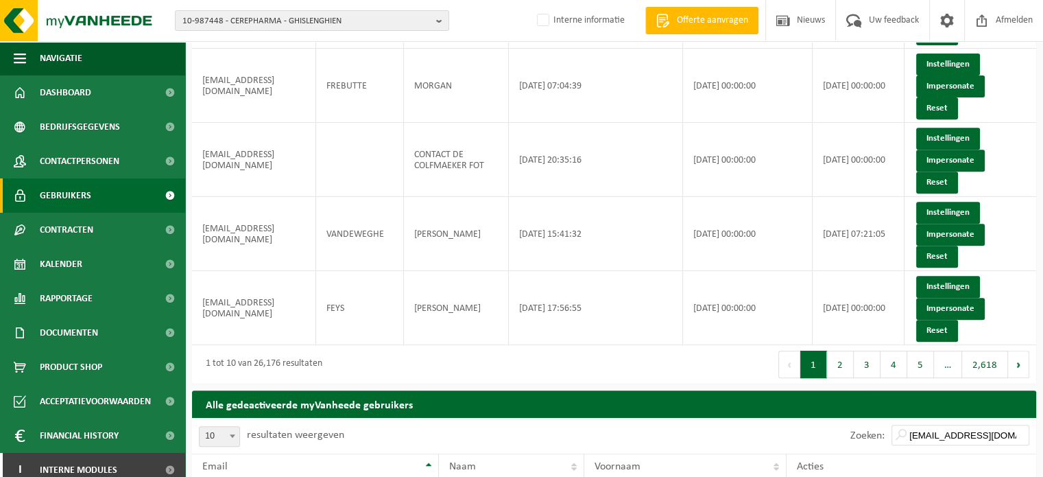
type input "info@cerepharma.com"
click at [62, 193] on span "Gebruikers" at bounding box center [65, 195] width 51 height 34
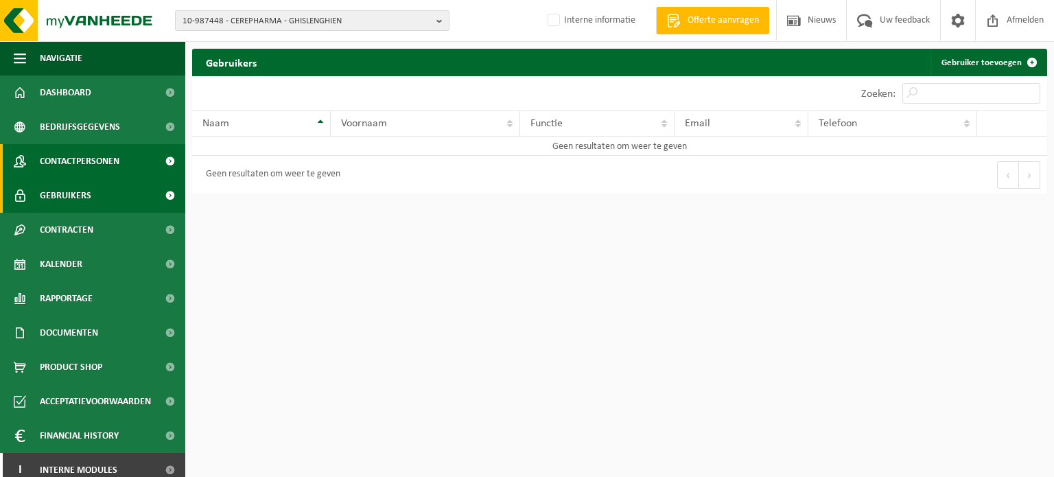
click at [66, 164] on span "Contactpersonen" at bounding box center [80, 161] width 80 height 34
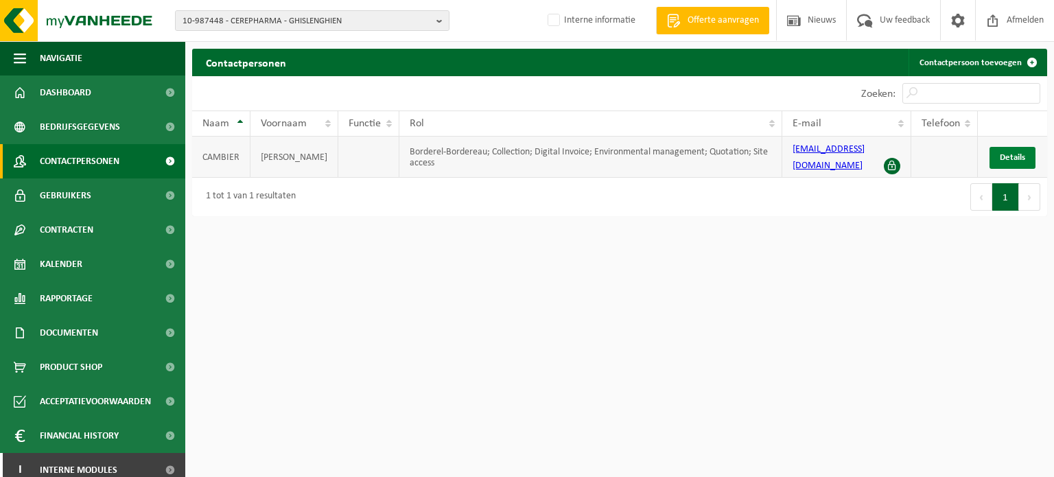
click at [1023, 150] on link "Details" at bounding box center [1012, 158] width 46 height 22
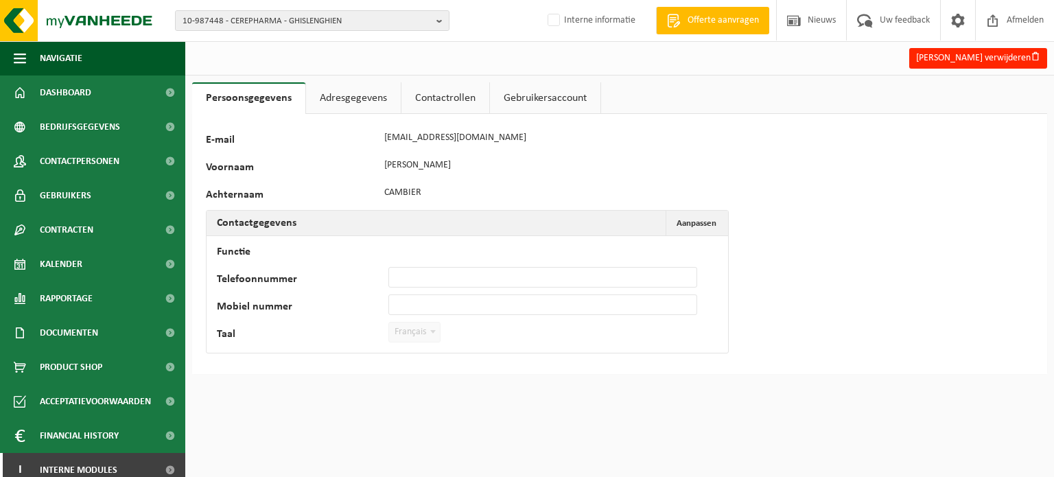
click at [535, 98] on link "Gebruikersaccount" at bounding box center [545, 98] width 110 height 32
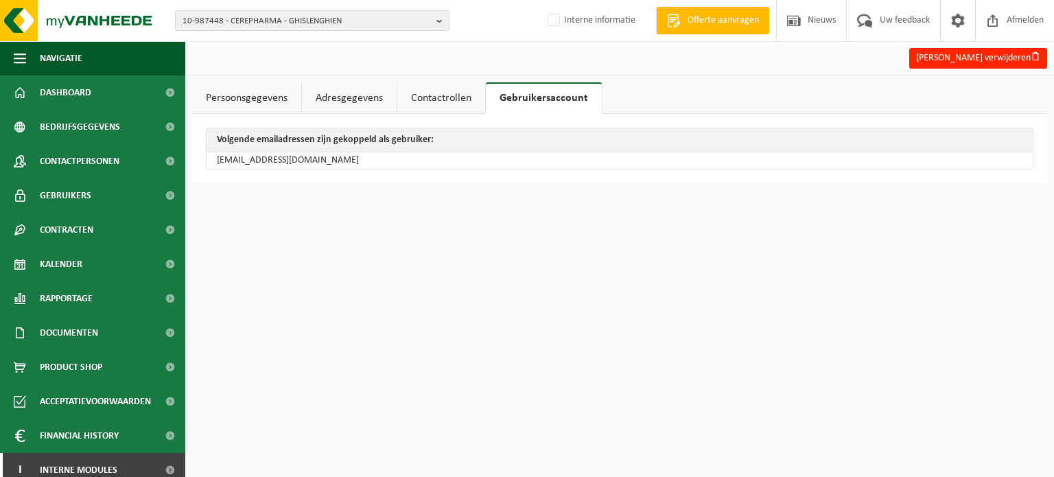
click at [322, 344] on html "10-987448 - CEREPHARMA - GHISLENGHIEN 10-987448 - CEREPHARMA - GHISLENGHIEN Int…" at bounding box center [527, 238] width 1054 height 477
drag, startPoint x: 316, startPoint y: 159, endPoint x: 213, endPoint y: 163, distance: 102.3
click at [213, 163] on td "[EMAIL_ADDRESS][DOMAIN_NAME]" at bounding box center [619, 160] width 826 height 16
copy td "[EMAIL_ADDRESS][DOMAIN_NAME]"
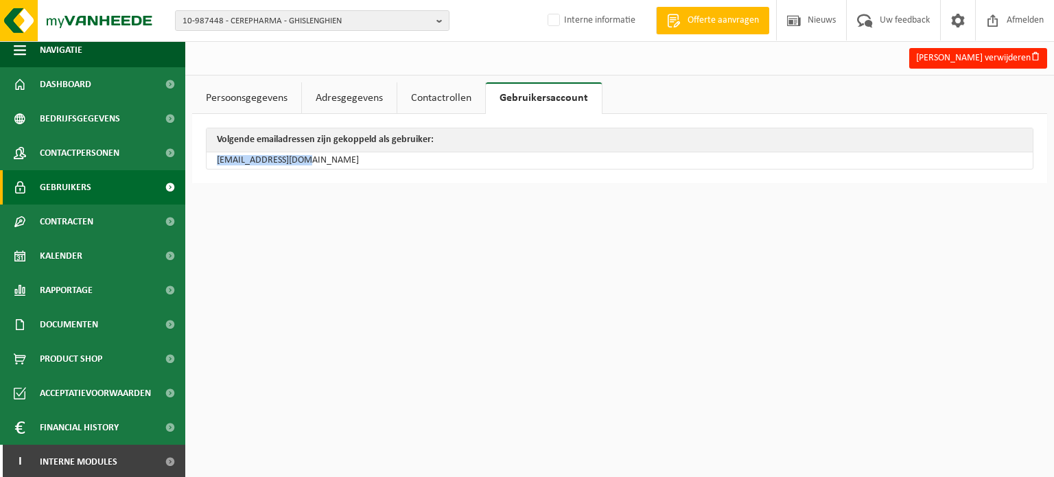
scroll to position [10, 0]
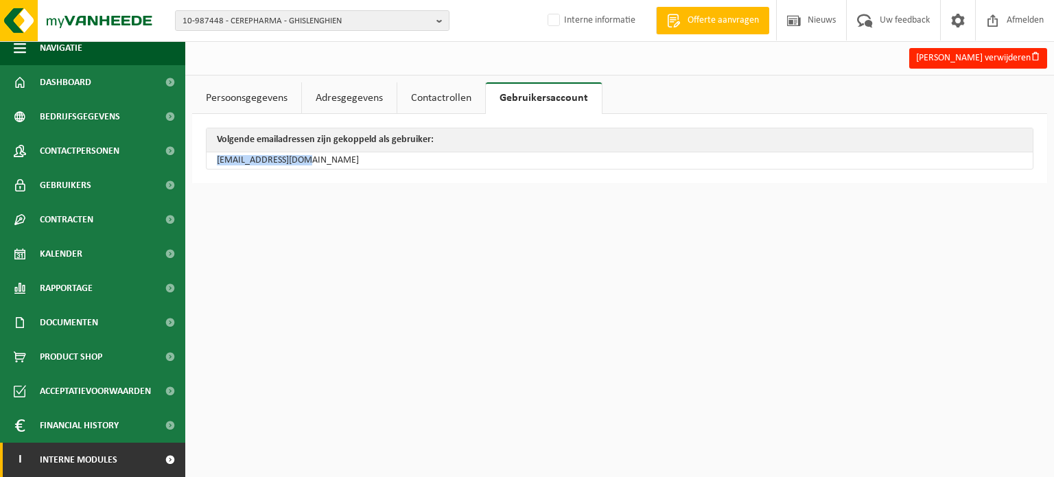
click at [55, 454] on span "Interne modules" at bounding box center [79, 459] width 78 height 34
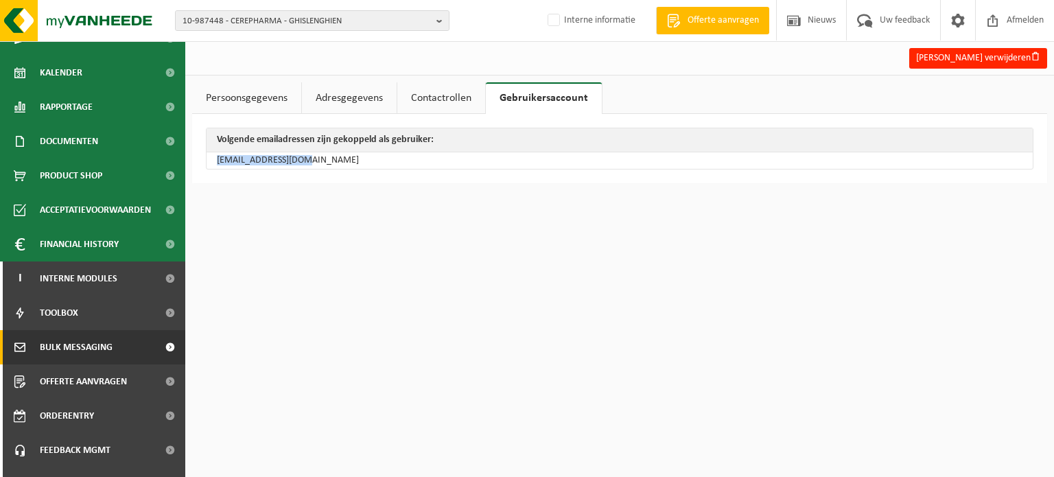
scroll to position [216, 0]
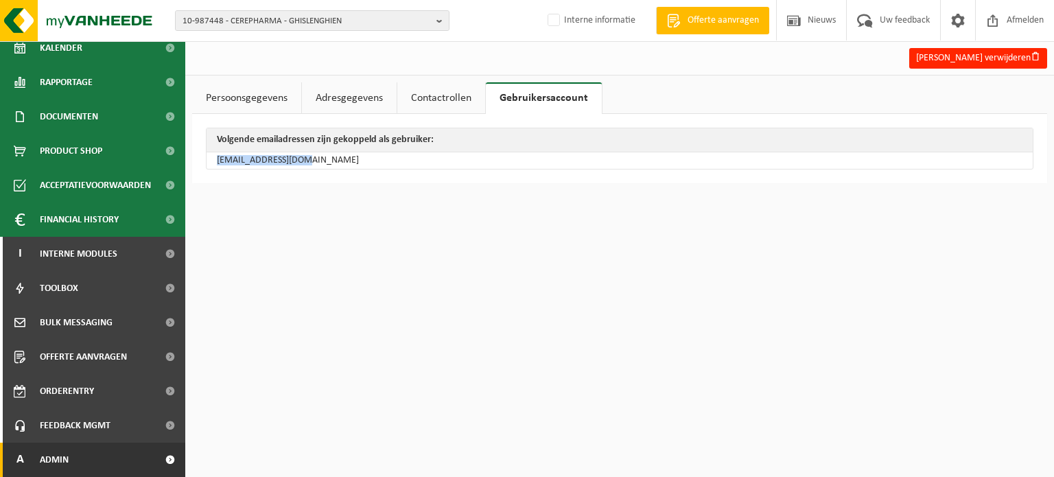
click at [119, 460] on link "A Admin" at bounding box center [92, 459] width 185 height 34
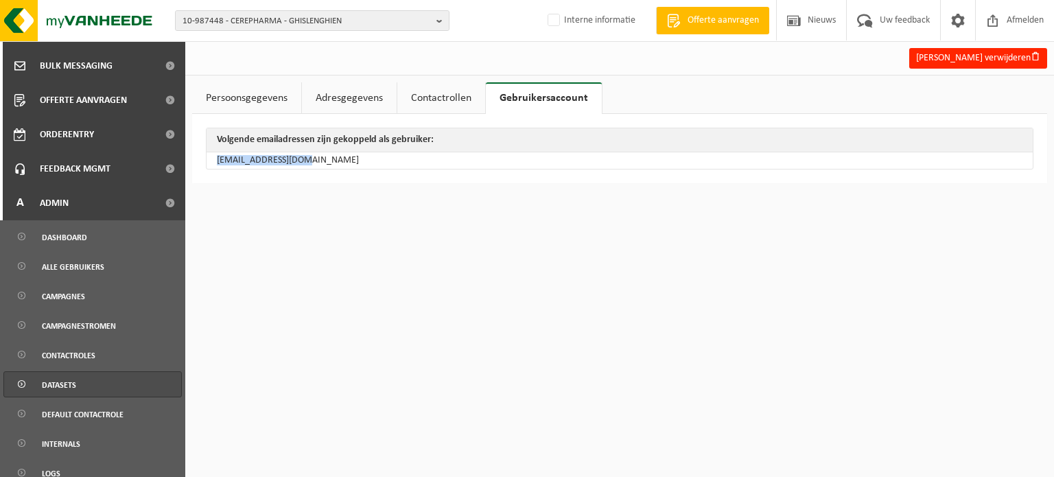
scroll to position [559, 0]
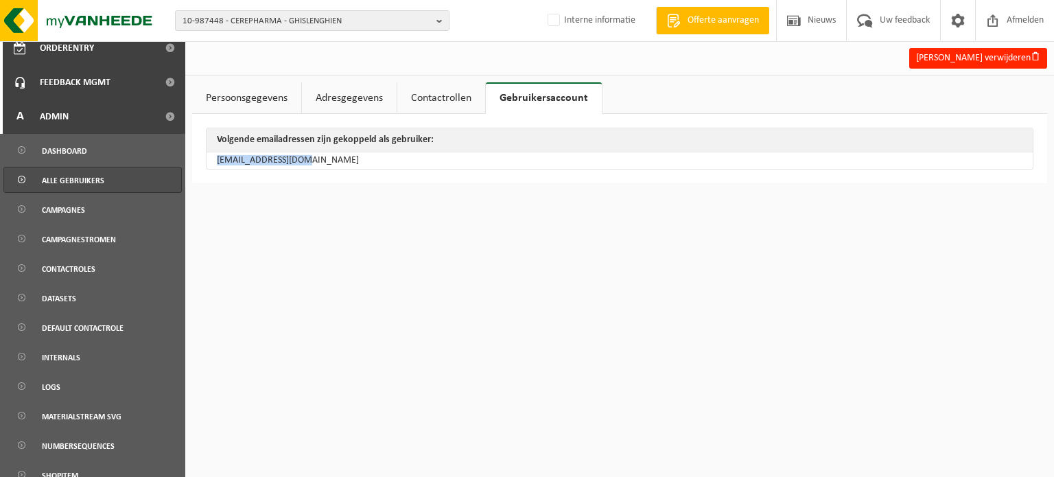
click at [105, 175] on link "Alle gebruikers" at bounding box center [92, 180] width 178 height 26
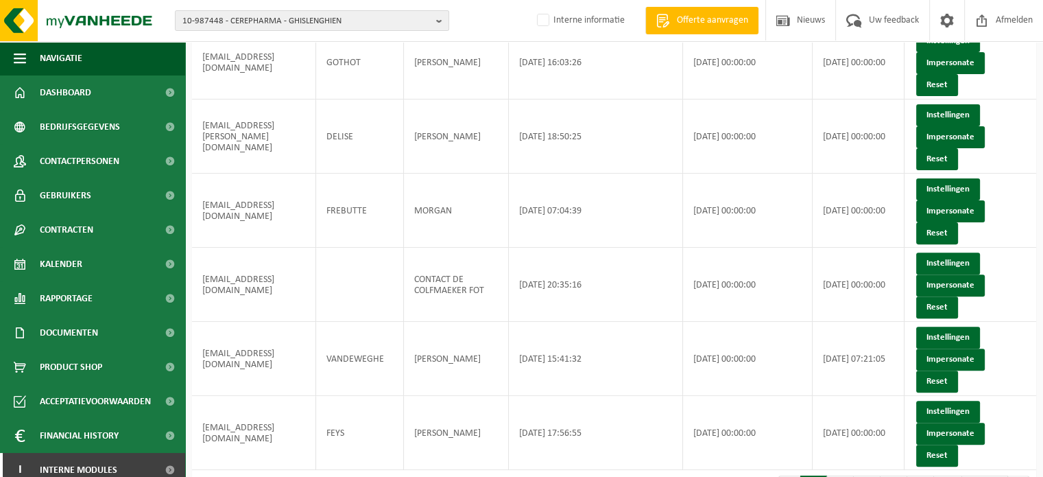
scroll to position [446, 0]
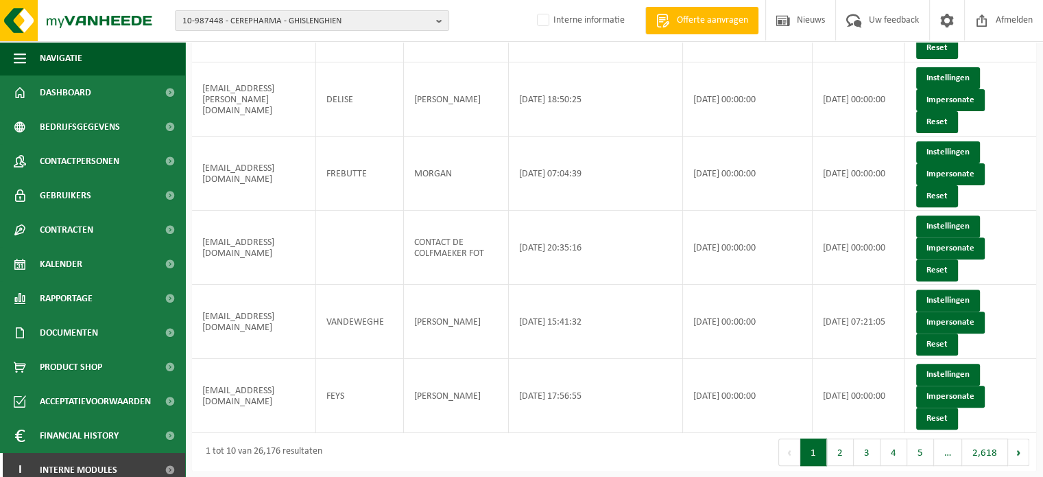
paste input "[EMAIL_ADDRESS][DOMAIN_NAME]"
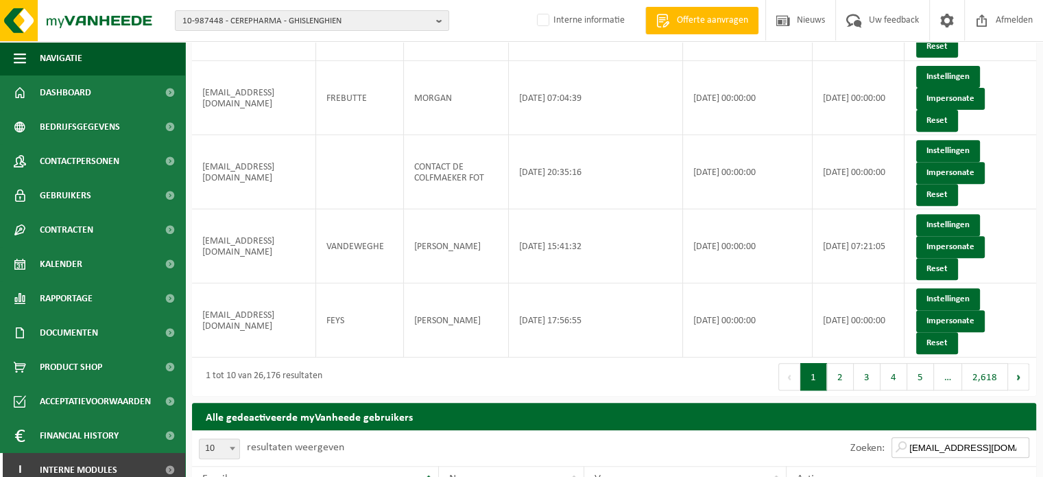
scroll to position [532, 0]
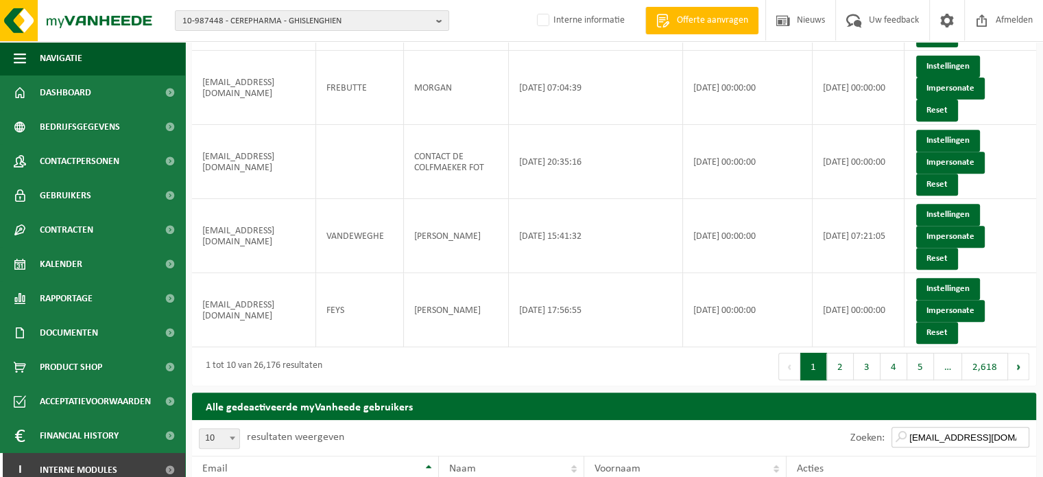
type input "[EMAIL_ADDRESS][DOMAIN_NAME]"
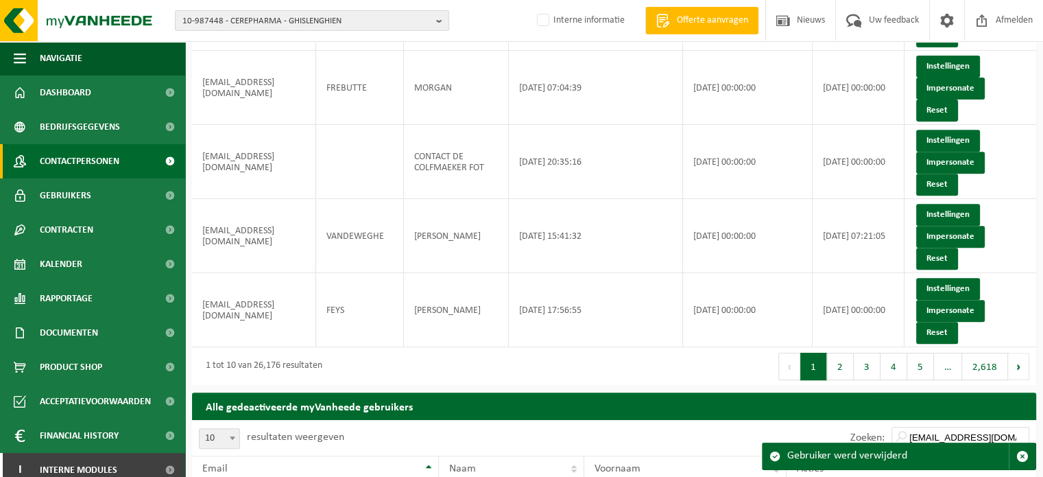
click at [93, 166] on span "Contactpersonen" at bounding box center [80, 161] width 80 height 34
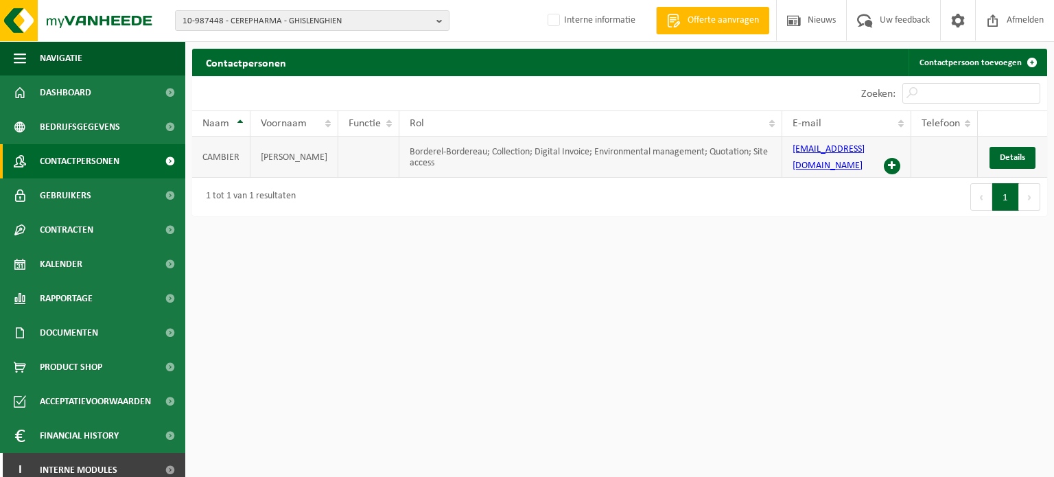
click at [895, 165] on span at bounding box center [892, 166] width 16 height 16
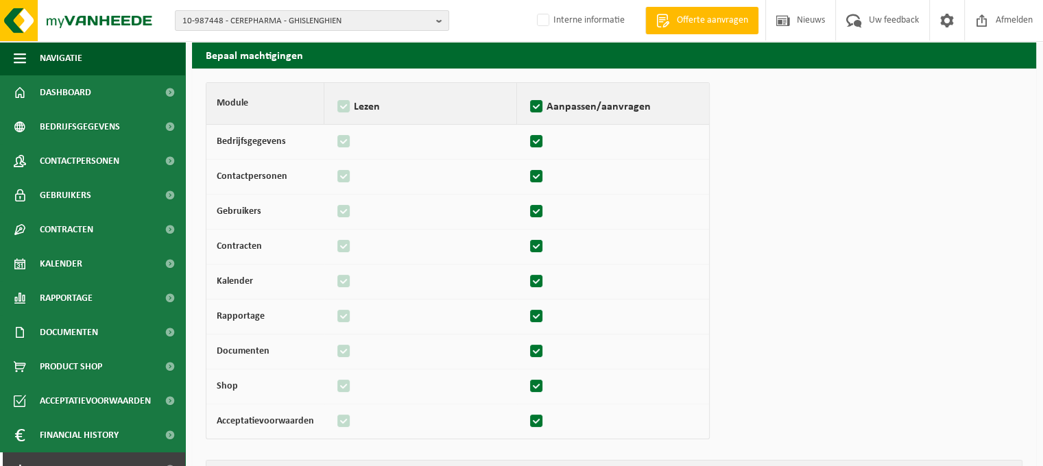
scroll to position [165, 0]
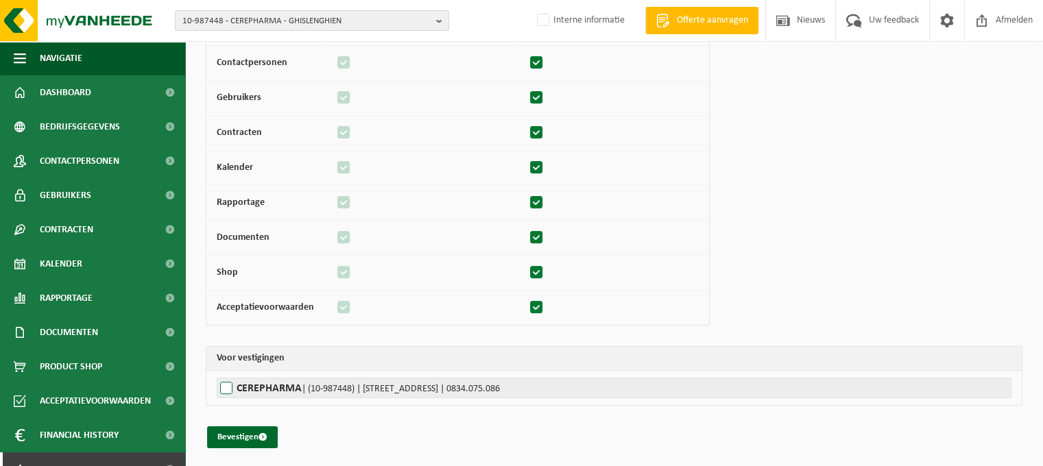
click at [291, 383] on label"] "CEREPHARMA | (10-987448) | RUE DES JOURNALIERS 15, 7822 GHISLENGHIEN | 0834.075…" at bounding box center [614, 388] width 795 height 21
click at [291, 383] on input "CEREPHARMA | (10-987448) | RUE DES JOURNALIERS 15, 7822 GHISLENGHIEN | 0834.075…" at bounding box center [738, 388] width 1043 height 21
checkbox input "true"
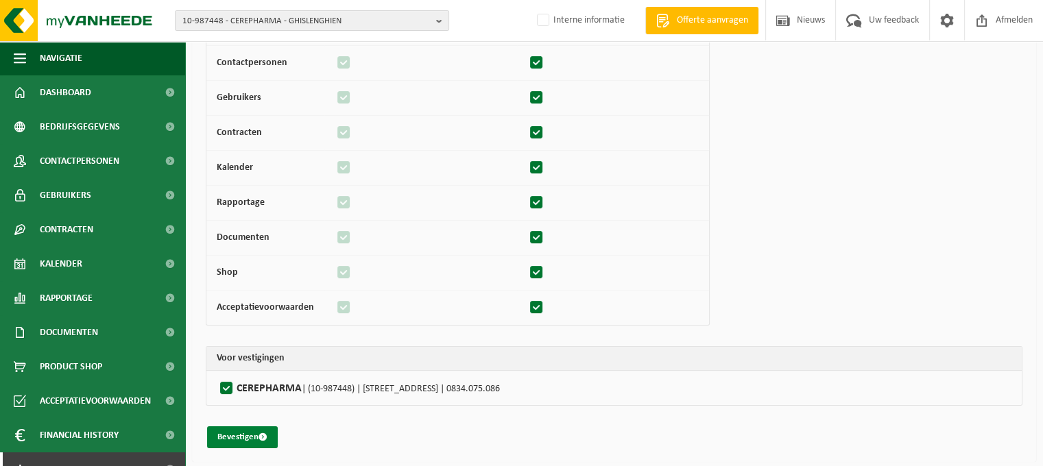
click at [254, 433] on button "Bevestigen" at bounding box center [242, 438] width 71 height 22
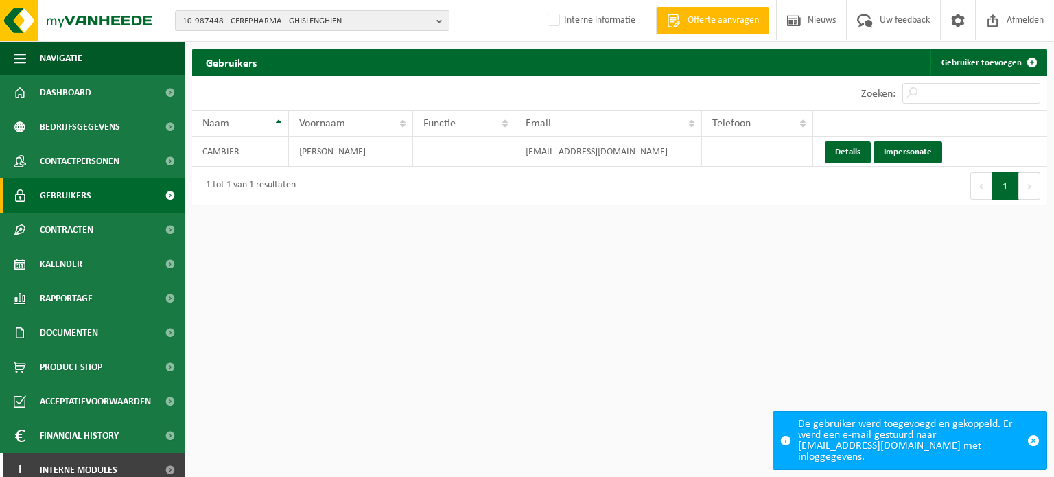
click at [579, 268] on html "10-987448 - CEREPHARMA - GHISLENGHIEN 10-987448 - CEREPHARMA - GHISLENGHIEN Int…" at bounding box center [527, 238] width 1054 height 477
click at [499, 196] on div "1 tot 1 van 1 resultaten" at bounding box center [405, 186] width 427 height 38
click at [488, 178] on div "1 tot 1 van 1 resultaten" at bounding box center [405, 186] width 427 height 38
click at [643, 269] on html "10-987448 - CEREPHARMA - GHISLENGHIEN 10-987448 - CEREPHARMA - GHISLENGHIEN Int…" at bounding box center [527, 238] width 1054 height 477
click at [552, 326] on html "10-987448 - CEREPHARMA - GHISLENGHIEN 10-987448 - CEREPHARMA - GHISLENGHIEN Int…" at bounding box center [527, 238] width 1054 height 477
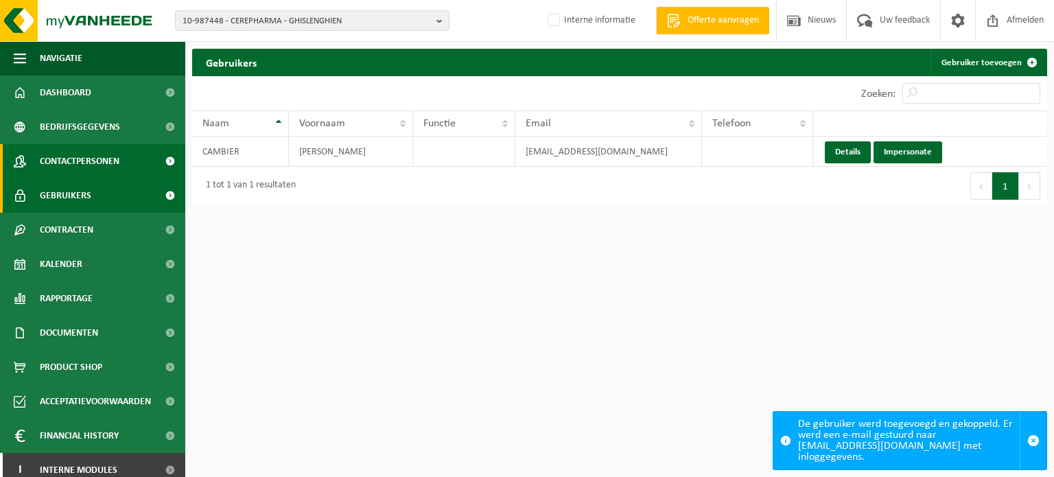
click at [104, 156] on span "Contactpersonen" at bounding box center [80, 161] width 80 height 34
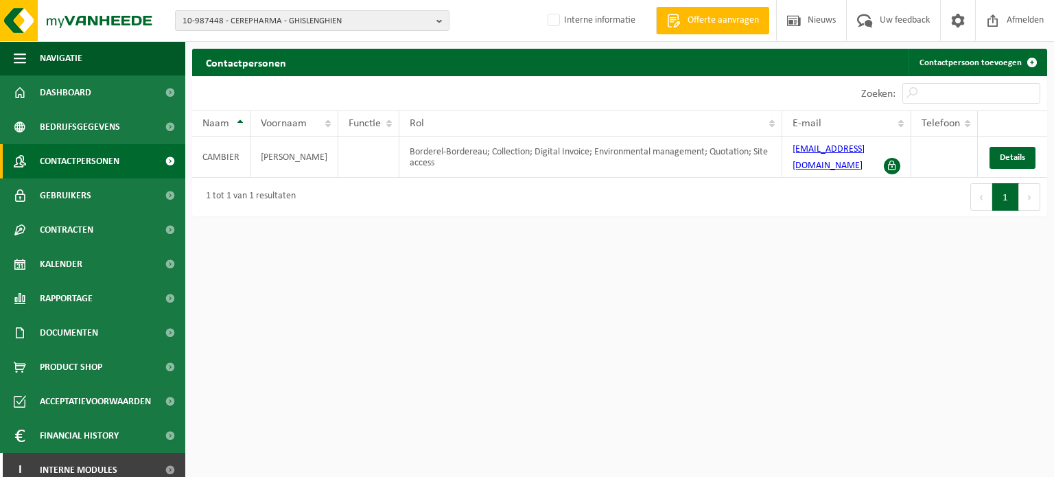
click at [461, 344] on html "10-987448 - CEREPHARMA - GHISLENGHIEN 10-987448 - CEREPHARMA - GHISLENGHIEN Int…" at bounding box center [527, 238] width 1054 height 477
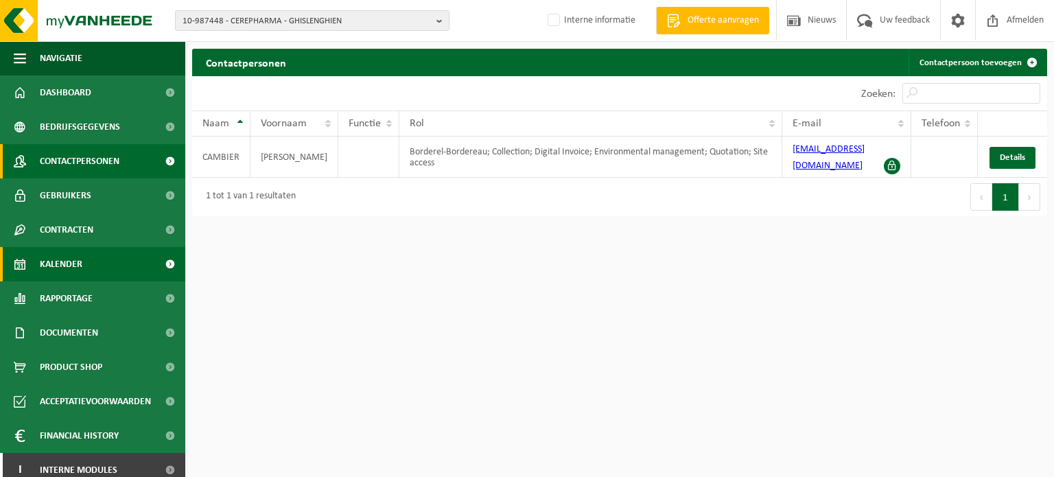
click at [46, 264] on span "Kalender" at bounding box center [61, 264] width 43 height 34
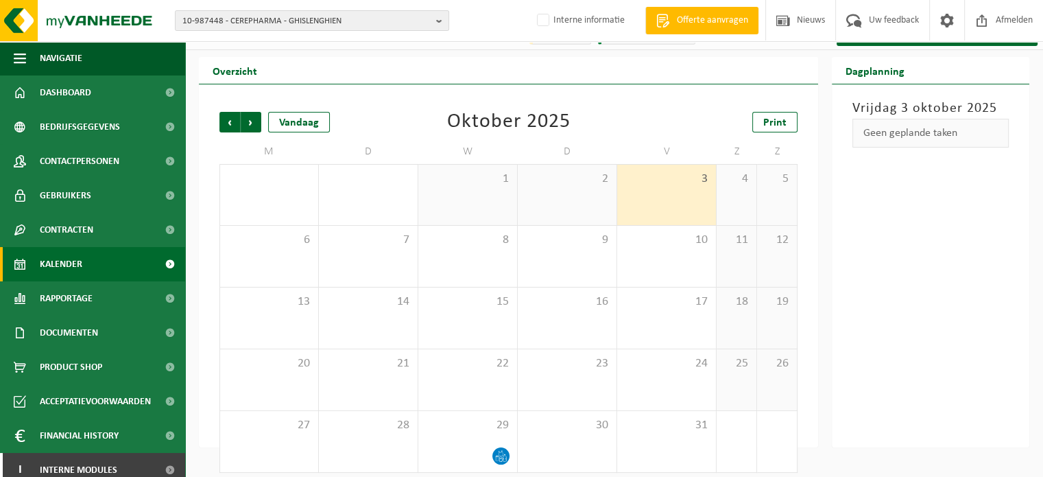
scroll to position [32, 0]
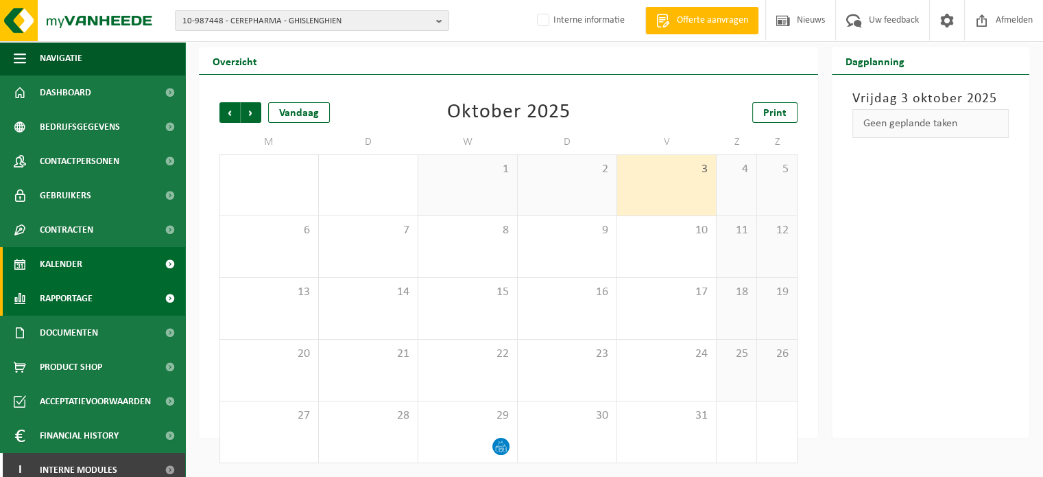
click at [115, 300] on link "Rapportage" at bounding box center [92, 298] width 185 height 34
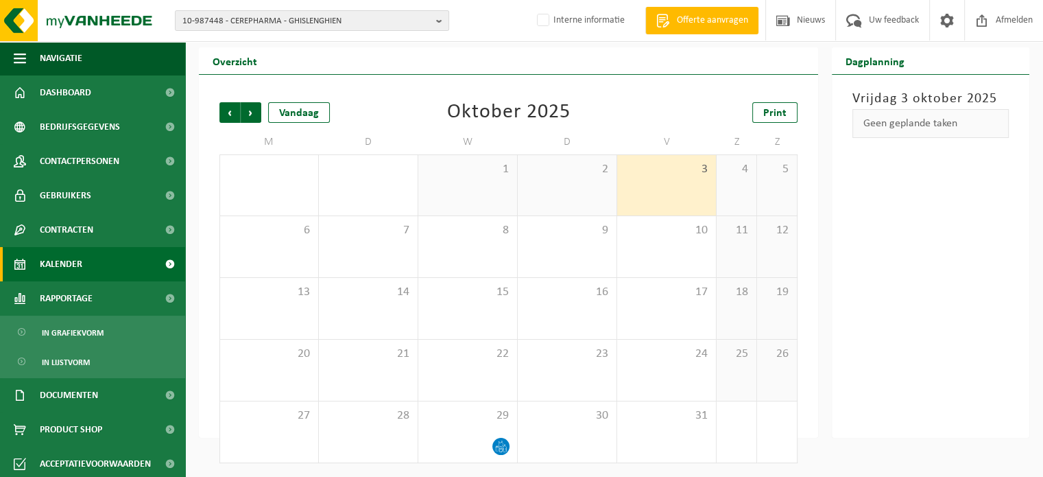
click at [949, 272] on div "[DATE] Geen geplande taken" at bounding box center [931, 256] width 198 height 363
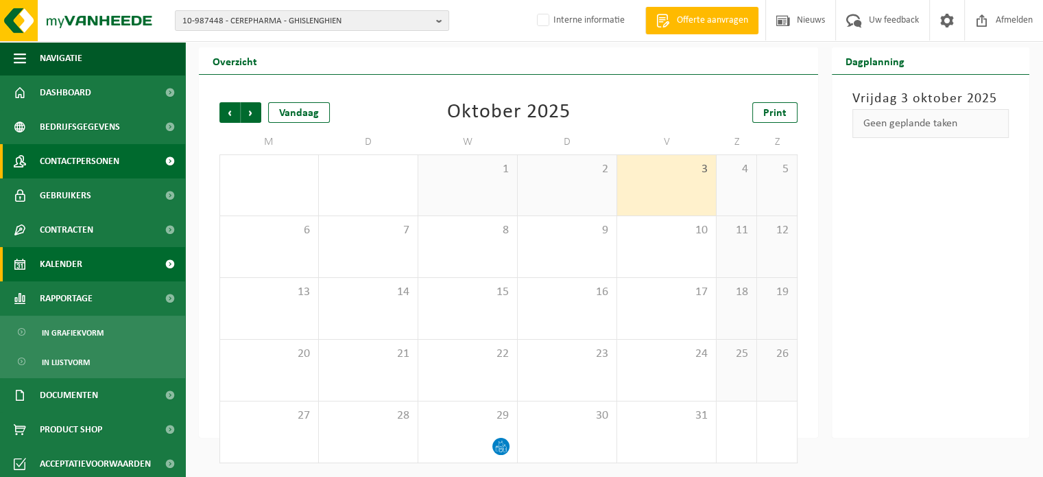
scroll to position [0, 0]
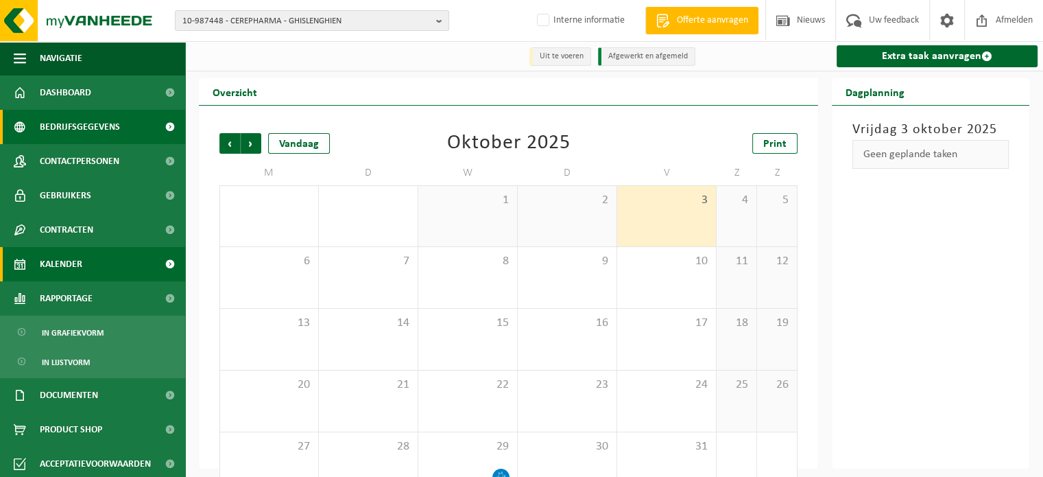
click at [87, 117] on span "Bedrijfsgegevens" at bounding box center [80, 127] width 80 height 34
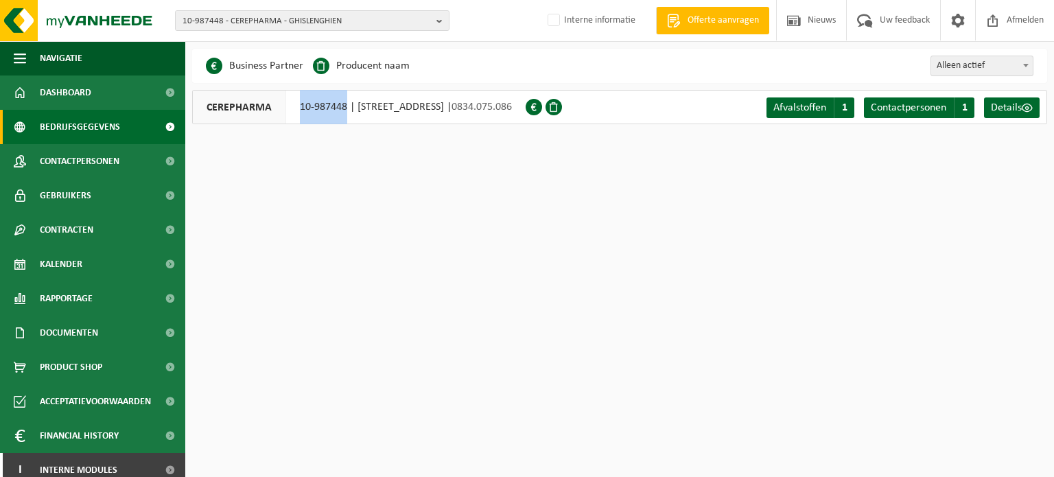
drag, startPoint x: 294, startPoint y: 109, endPoint x: 346, endPoint y: 112, distance: 52.2
click at [346, 112] on div "CEREPHARMA 10-987448 | RUE DES JOURNALIERS 15, 7822 GHISLENGHIEN | 0834.075.086" at bounding box center [358, 107] width 333 height 34
copy div "10-987448"
click at [521, 411] on html "10-987448 - CEREPHARMA - GHISLENGHIEN 10-987448 - CEREPHARMA - GHISLENGHIEN Int…" at bounding box center [527, 238] width 1054 height 477
click at [407, 364] on html "10-987448 - CEREPHARMA - GHISLENGHIEN 10-987448 - CEREPHARMA - GHISLENGHIEN Int…" at bounding box center [527, 238] width 1054 height 477
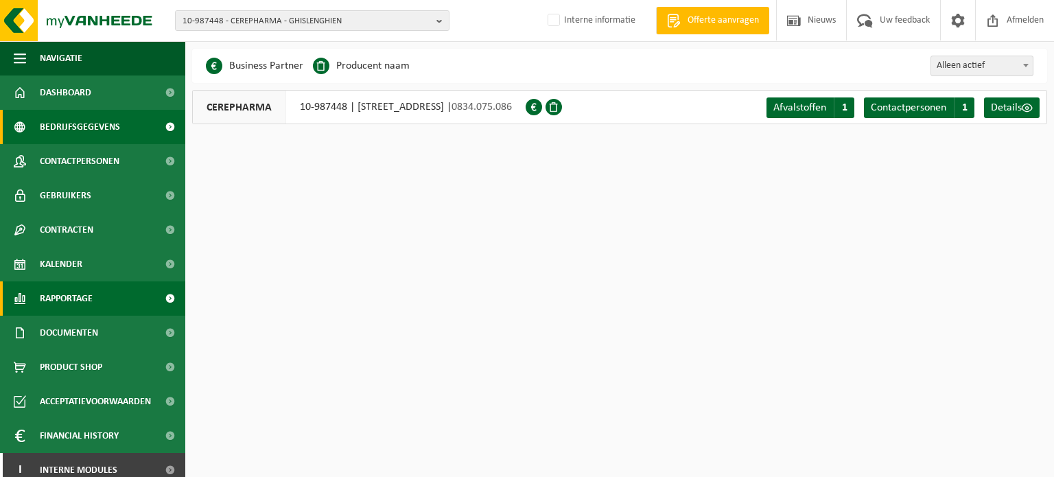
click at [95, 307] on link "Rapportage" at bounding box center [92, 298] width 185 height 34
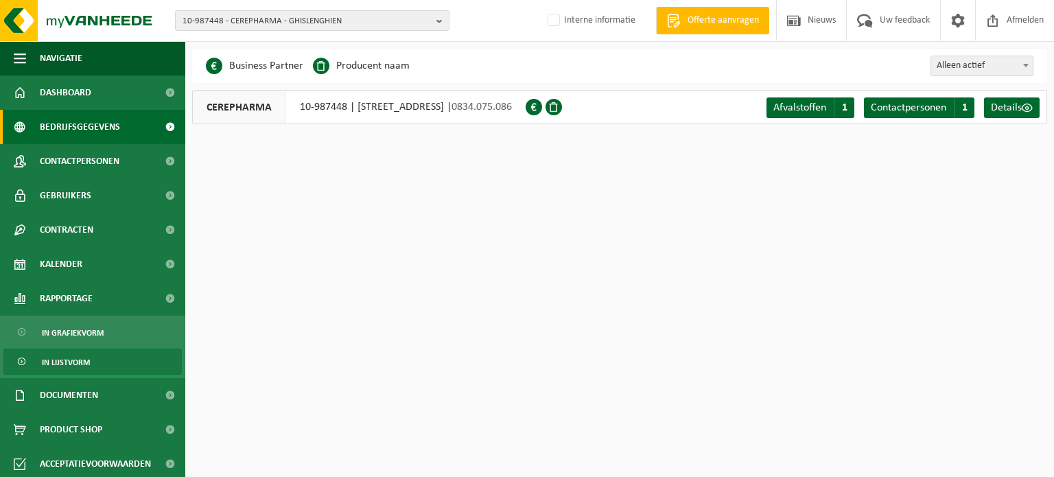
click at [69, 356] on span "In lijstvorm" at bounding box center [66, 362] width 48 height 26
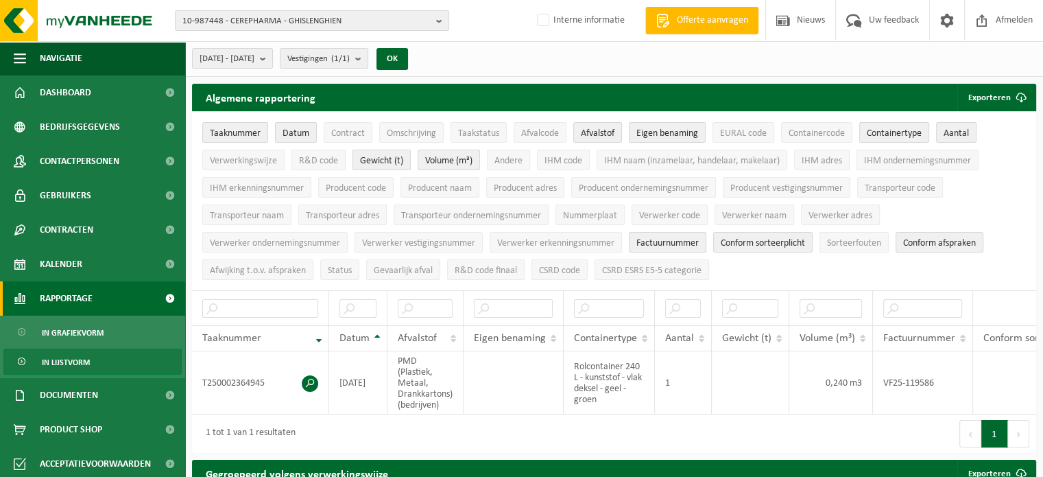
click at [65, 301] on span "Rapportage" at bounding box center [66, 298] width 53 height 34
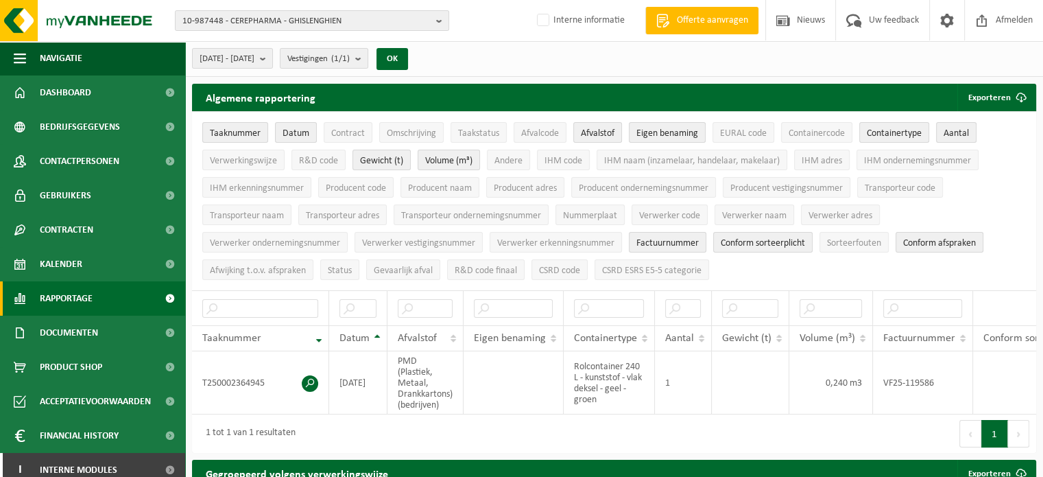
click at [73, 304] on span "Rapportage" at bounding box center [66, 298] width 53 height 34
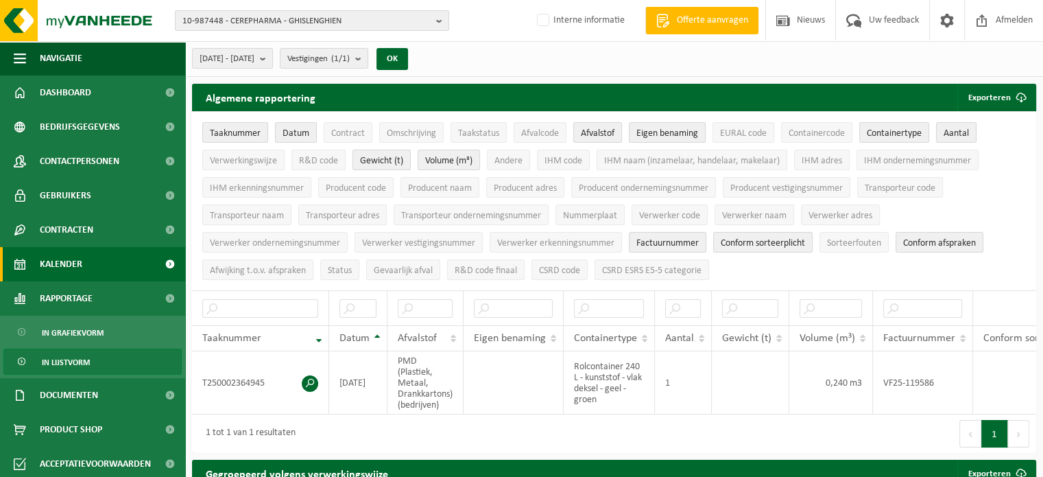
click at [44, 265] on span "Kalender" at bounding box center [61, 264] width 43 height 34
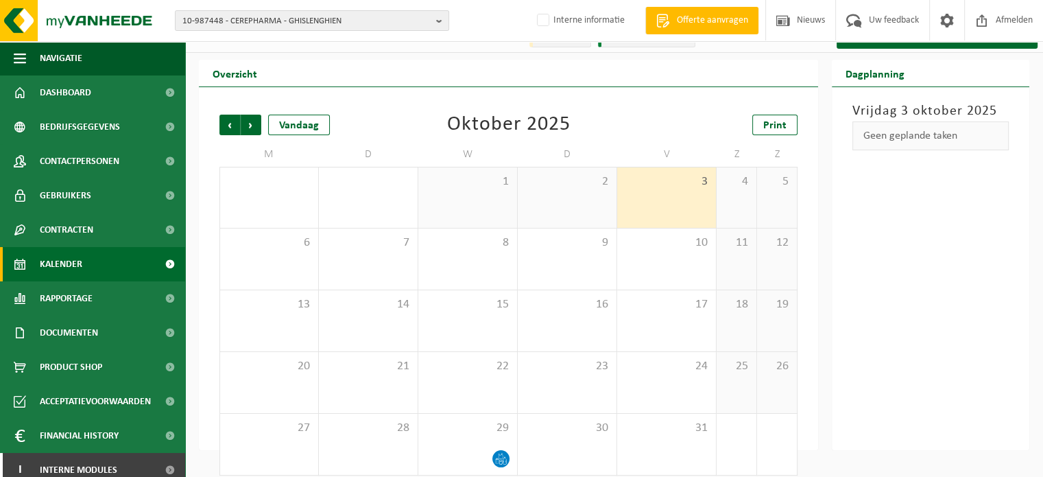
scroll to position [32, 0]
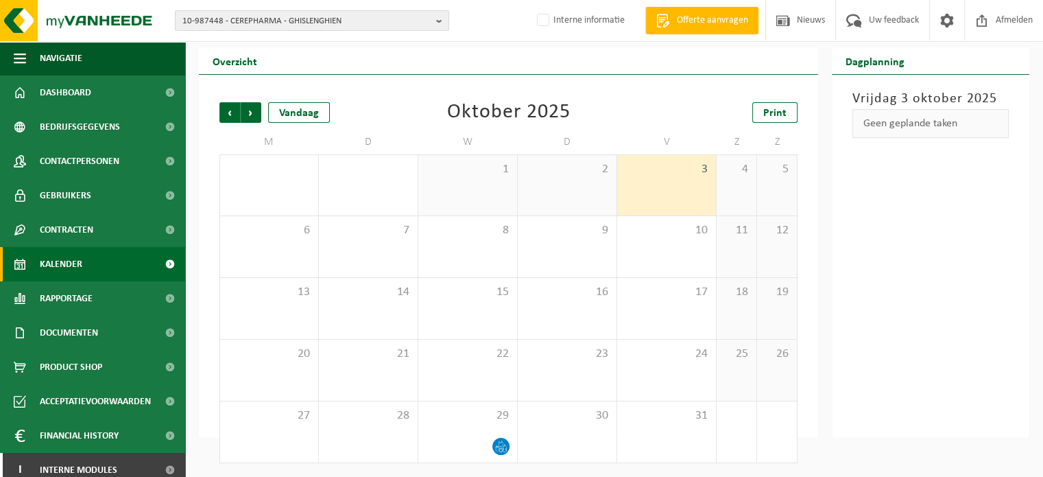
click at [877, 314] on div "[DATE] Geen geplande taken" at bounding box center [931, 256] width 198 height 363
click at [474, 441] on div at bounding box center [467, 446] width 85 height 19
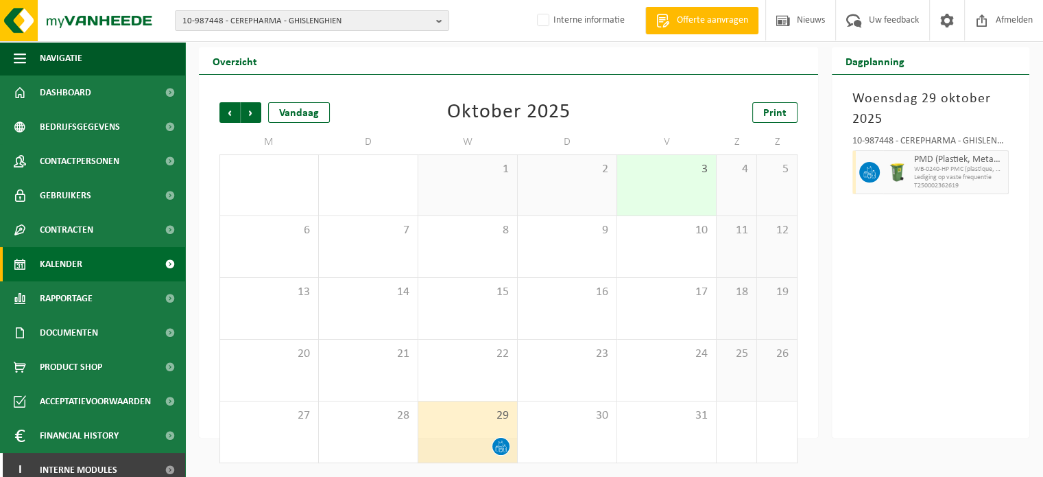
click at [958, 349] on div "[DATE] 10-987448 - CEREPHARMA - GHISLENGHIEN PMD (Plastiek, Metaal, Drankkarton…" at bounding box center [931, 256] width 198 height 363
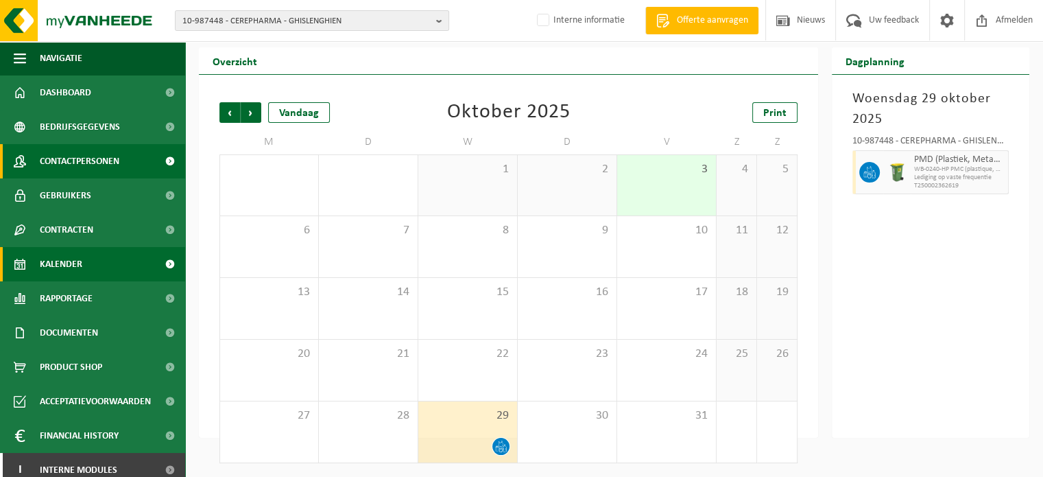
click at [72, 165] on span "Contactpersonen" at bounding box center [80, 161] width 80 height 34
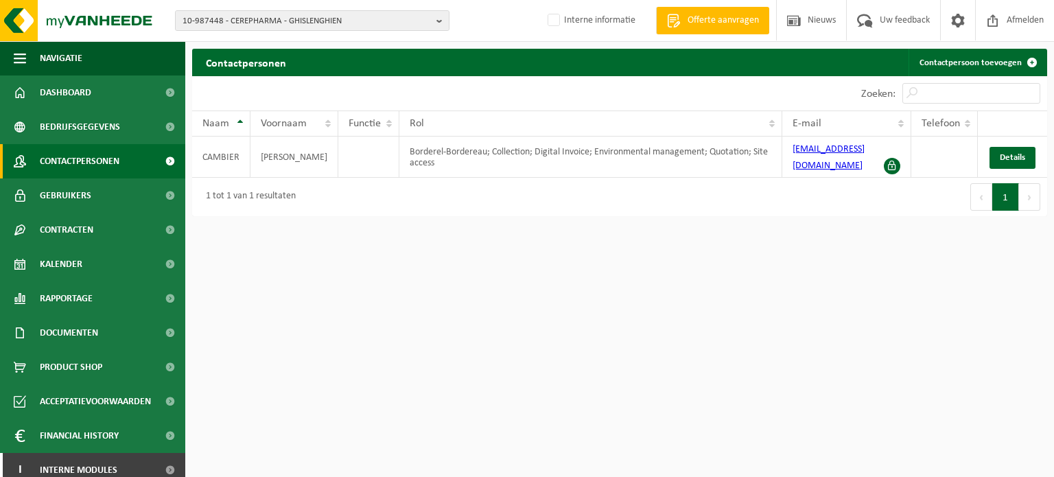
click at [648, 335] on html "10-987448 - CEREPHARMA - GHISLENGHIEN 10-987448 - CEREPHARMA - GHISLENGHIEN Int…" at bounding box center [527, 238] width 1054 height 477
click at [652, 252] on html "10-987448 - CEREPHARMA - GHISLENGHIEN 10-987448 - CEREPHARMA - GHISLENGHIEN Int…" at bounding box center [527, 238] width 1054 height 477
drag, startPoint x: 790, startPoint y: 162, endPoint x: 885, endPoint y: 143, distance: 96.6
click at [885, 143] on td "[EMAIL_ADDRESS][DOMAIN_NAME]" at bounding box center [846, 157] width 129 height 41
copy link "[EMAIL_ADDRESS][DOMAIN_NAME]"
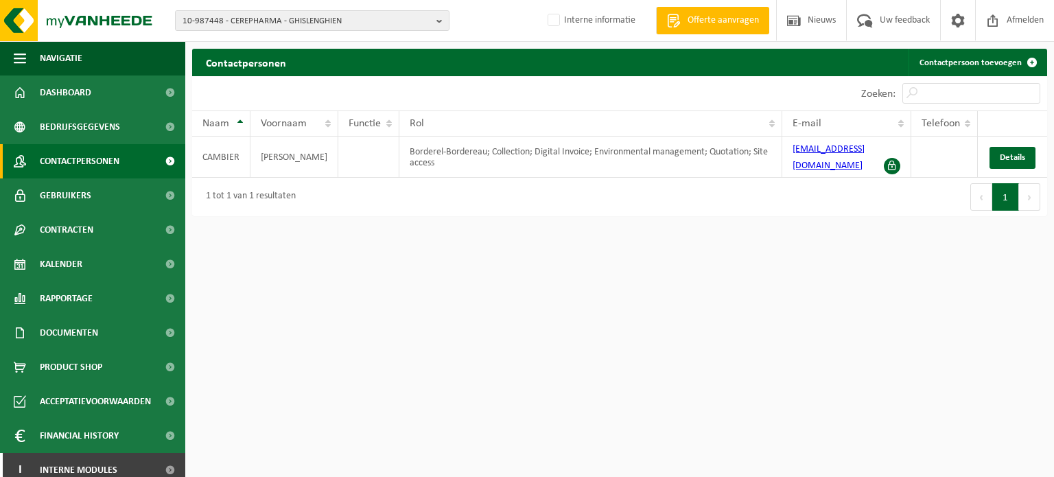
click at [565, 235] on html "10-987448 - CEREPHARMA - GHISLENGHIEN 10-987448 - CEREPHARMA - GHISLENGHIEN Int…" at bounding box center [527, 238] width 1054 height 477
click at [661, 273] on html "10-987448 - CEREPHARMA - GHISLENGHIEN 10-987448 - CEREPHARMA - GHISLENGHIEN Int…" at bounding box center [527, 238] width 1054 height 477
click at [718, 210] on div "Eerste Vorige 1 Volgende Laatste" at bounding box center [832, 197] width 427 height 38
click at [708, 205] on div "Eerste Vorige 1 Volgende Laatste" at bounding box center [832, 197] width 427 height 38
click at [813, 184] on div "Eerste Vorige 1 Volgende Laatste" at bounding box center [832, 197] width 427 height 38
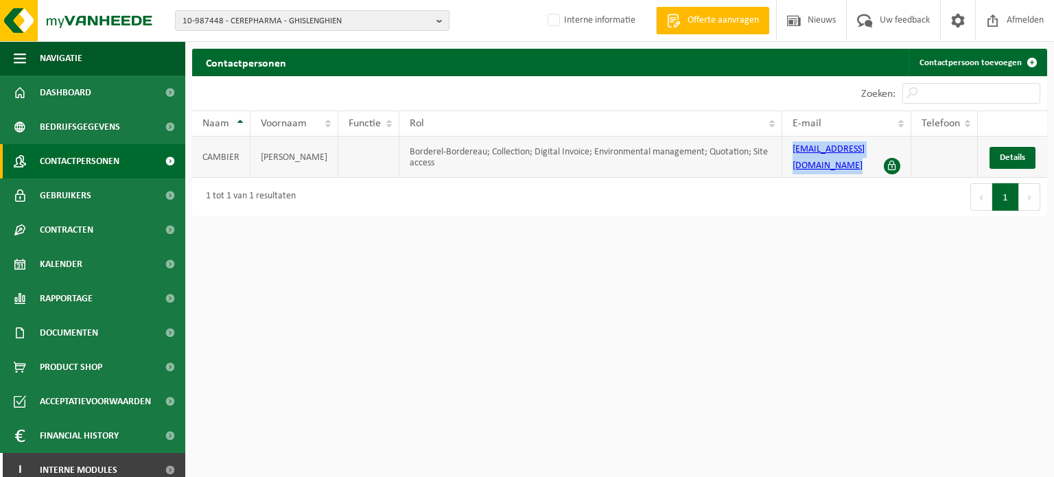
drag, startPoint x: 807, startPoint y: 160, endPoint x: 887, endPoint y: 152, distance: 80.6
click at [887, 152] on td "[EMAIL_ADDRESS][DOMAIN_NAME]" at bounding box center [846, 157] width 129 height 41
copy link "[EMAIL_ADDRESS][DOMAIN_NAME]"
click at [573, 370] on html "10-987448 - CEREPHARMA - GHISLENGHIEN 10-987448 - CEREPHARMA - GHISLENGHIEN Int…" at bounding box center [527, 238] width 1054 height 477
click at [621, 359] on html "10-987448 - CEREPHARMA - GHISLENGHIEN 10-987448 - CEREPHARMA - GHISLENGHIEN Int…" at bounding box center [527, 238] width 1054 height 477
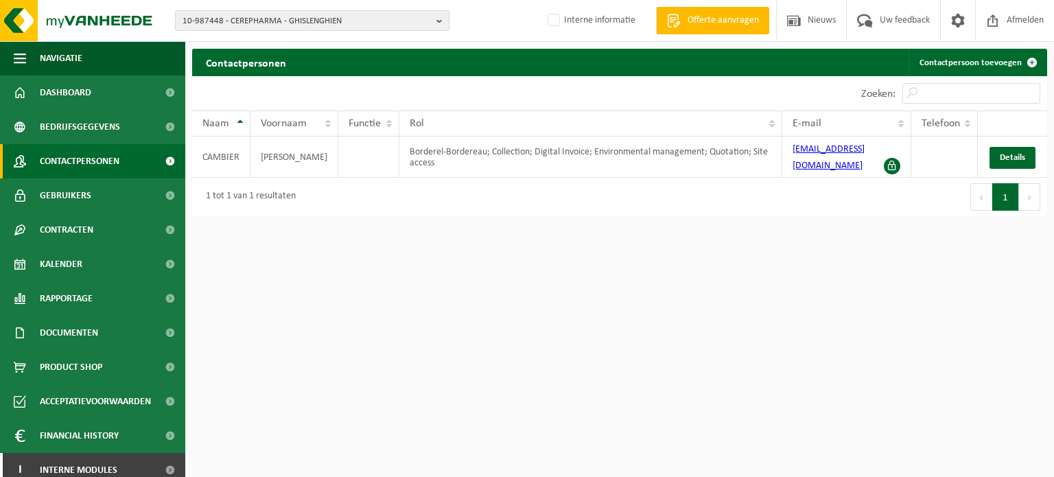
click at [665, 353] on html "10-987448 - CEREPHARMA - GHISLENGHIEN 10-987448 - CEREPHARMA - GHISLENGHIEN Int…" at bounding box center [527, 238] width 1054 height 477
click at [296, 24] on span "10-987448 - CEREPHARMA - GHISLENGHIEN" at bounding box center [306, 21] width 248 height 21
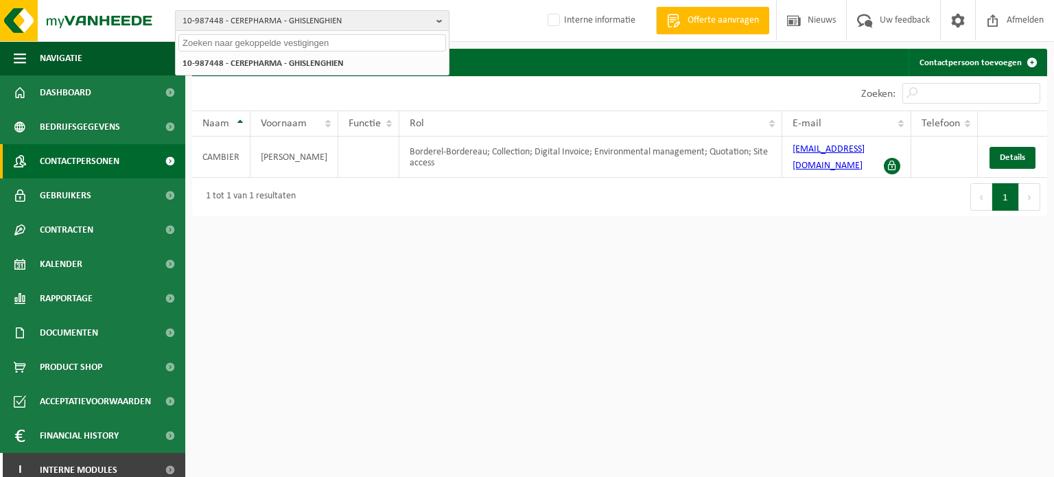
paste input "10-781802"
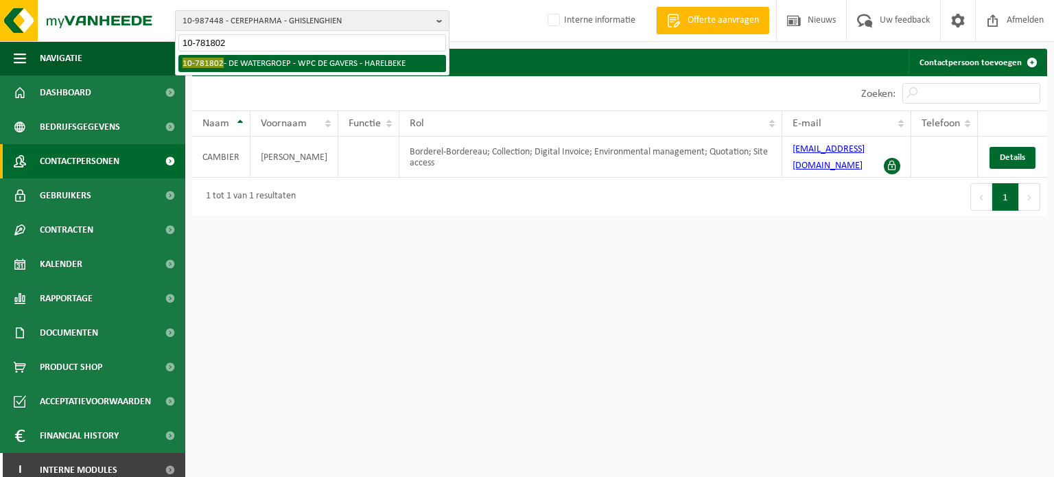
type input "10-781802"
click at [298, 67] on li "10-781802 - DE WATERGROEP - WPC DE GAVERS - HARELBEKE" at bounding box center [312, 63] width 268 height 17
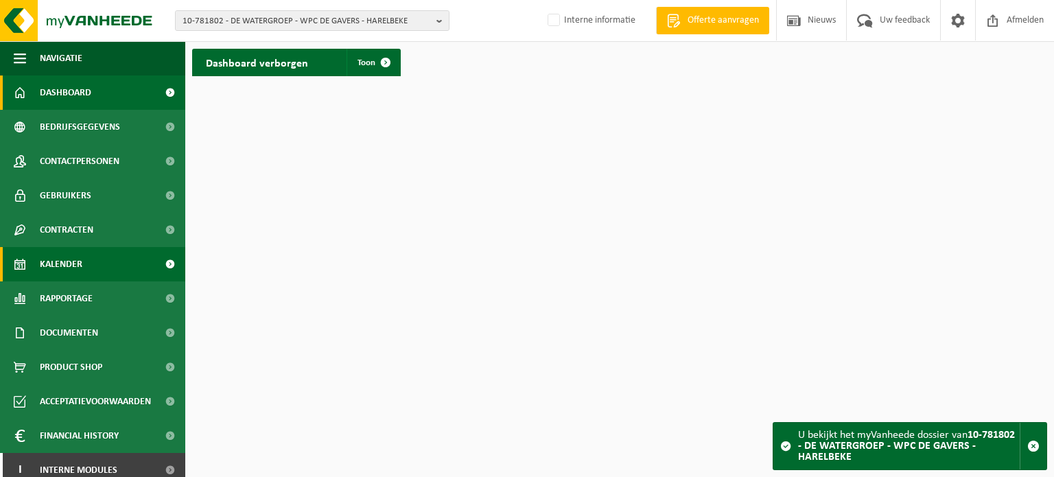
click at [102, 261] on link "Kalender" at bounding box center [92, 264] width 185 height 34
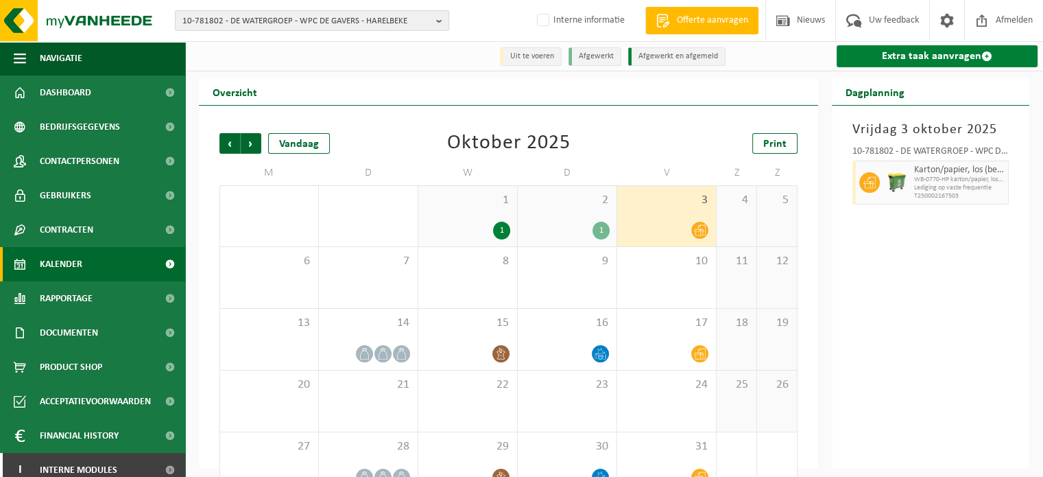
click at [914, 49] on link "Extra taak aanvragen" at bounding box center [937, 56] width 201 height 22
